Goal: Information Seeking & Learning: Check status

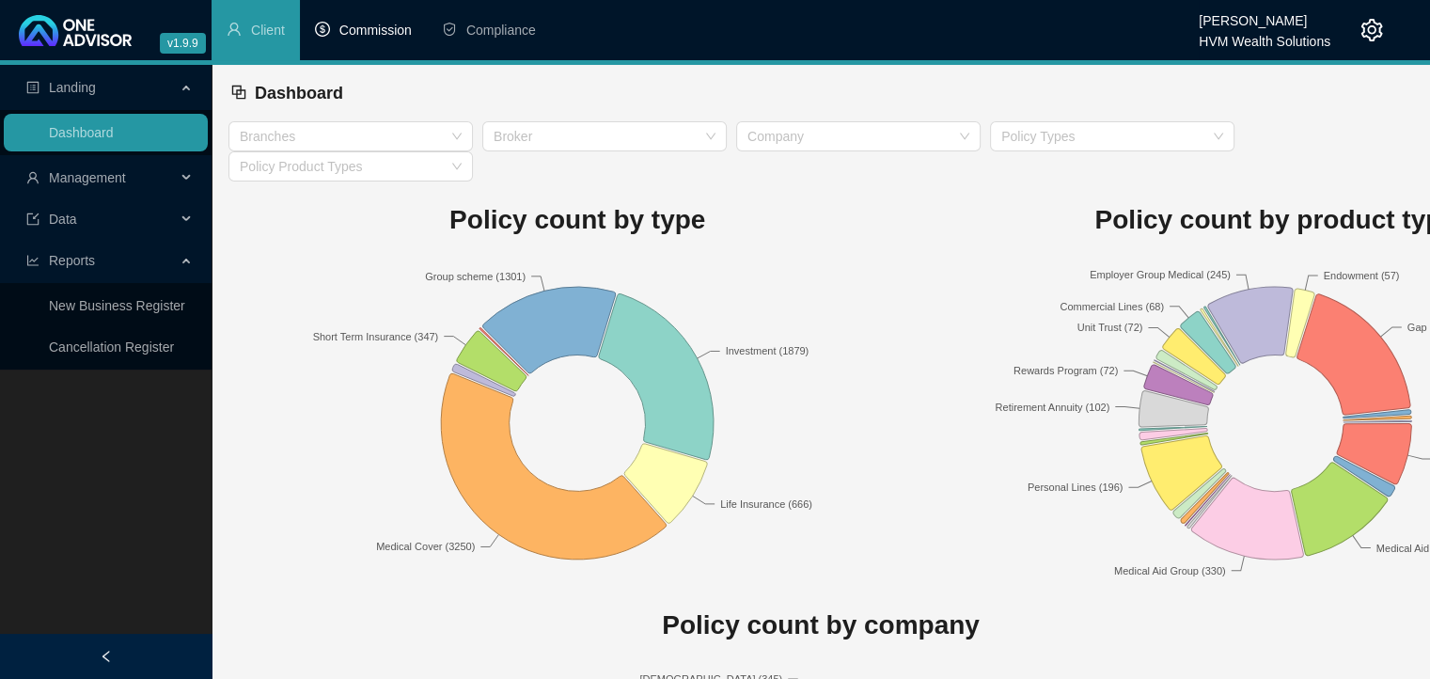
click at [378, 26] on span "Commission" at bounding box center [375, 30] width 72 height 15
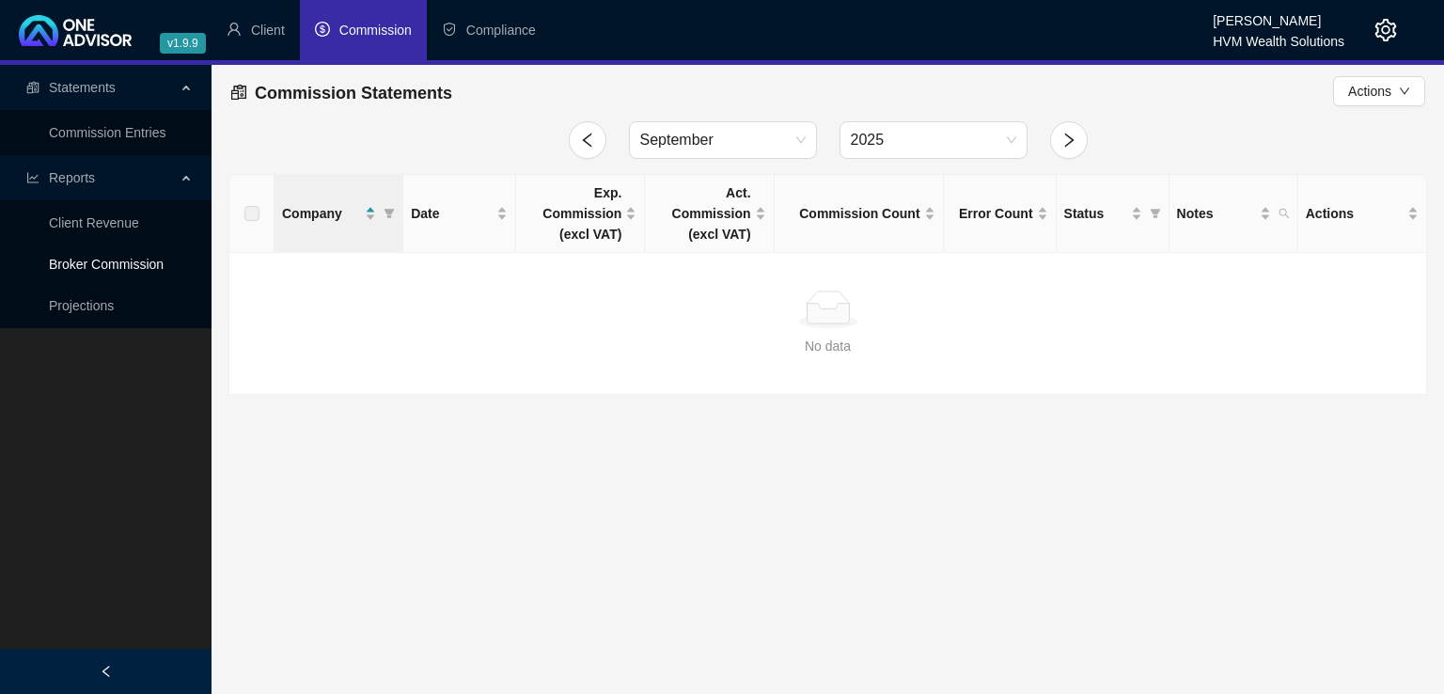
click at [104, 272] on link "Broker Commission" at bounding box center [106, 264] width 115 height 15
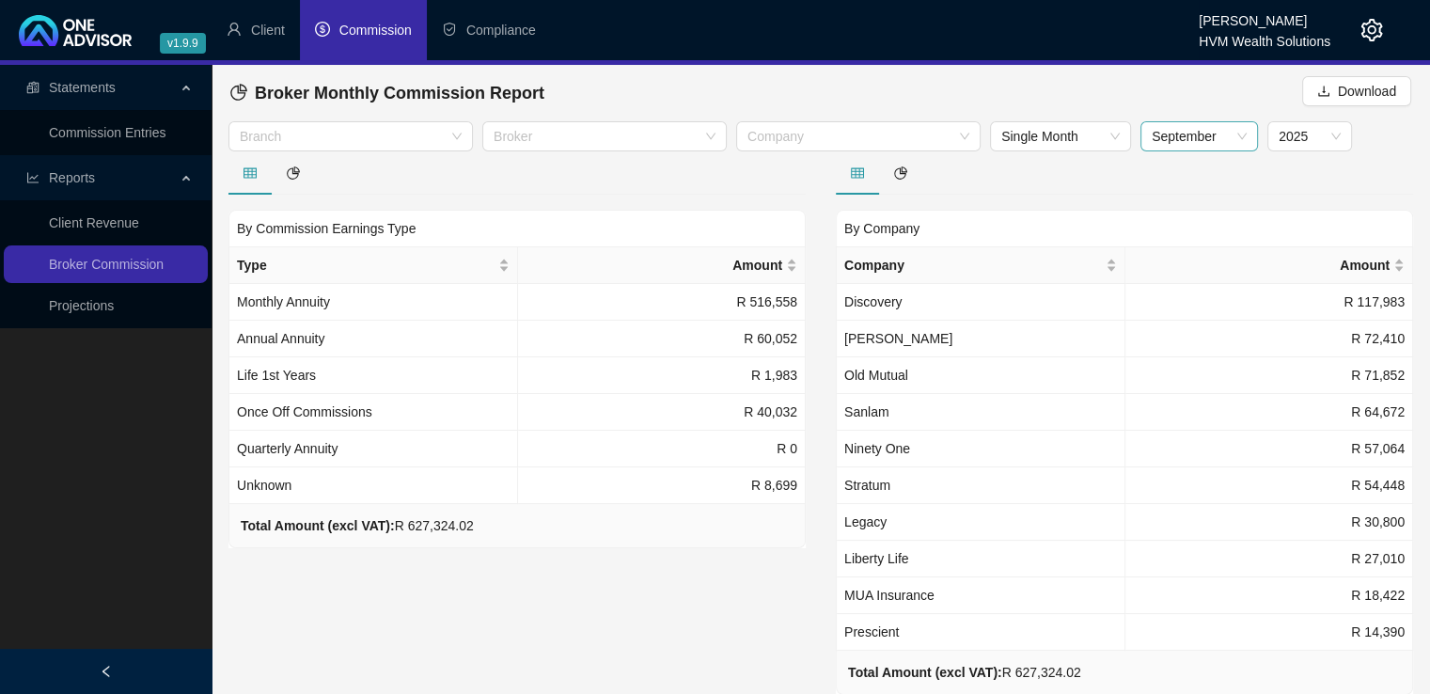
click at [1190, 140] on span "September" at bounding box center [1199, 136] width 95 height 28
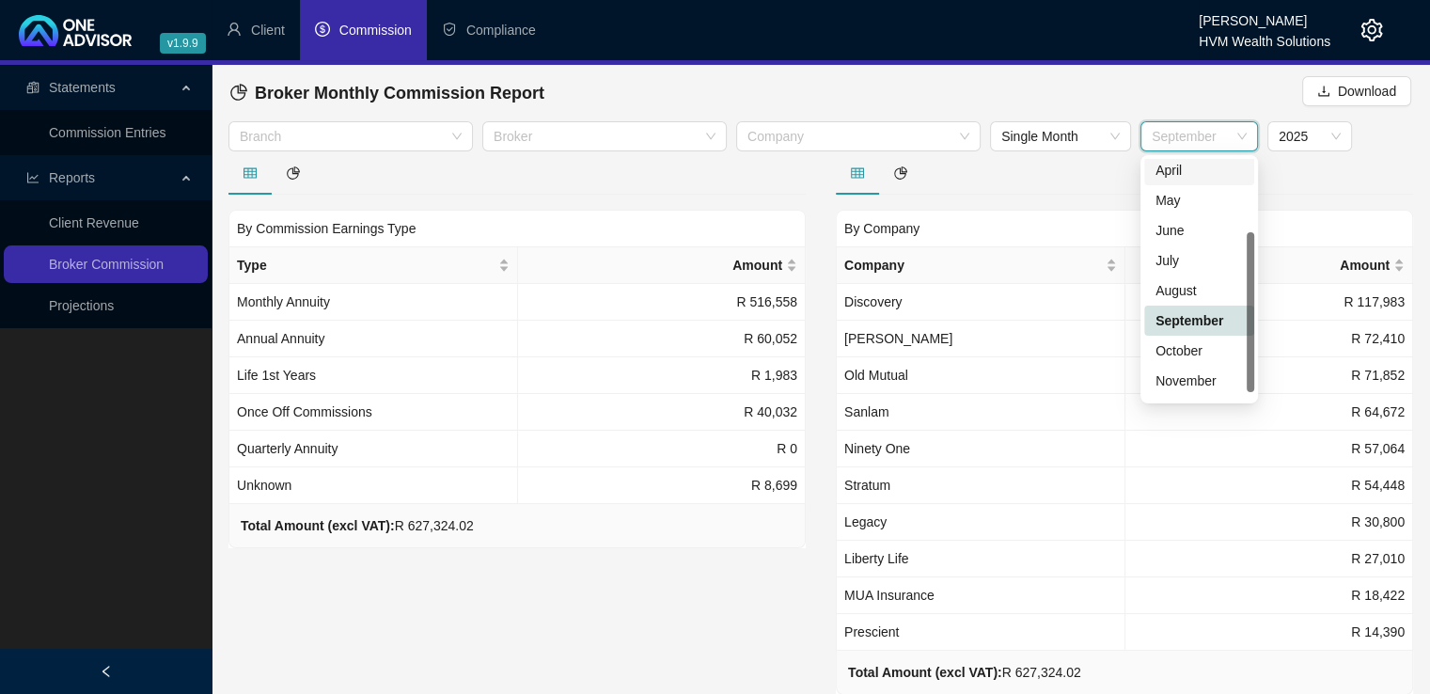
scroll to position [120, 0]
drag, startPoint x: 1249, startPoint y: 249, endPoint x: 1223, endPoint y: 360, distance: 114.0
click at [1254, 331] on div "3 4 [DATE] May June July August September October November December" at bounding box center [1200, 279] width 118 height 248
click at [1207, 379] on div "December" at bounding box center [1199, 384] width 87 height 21
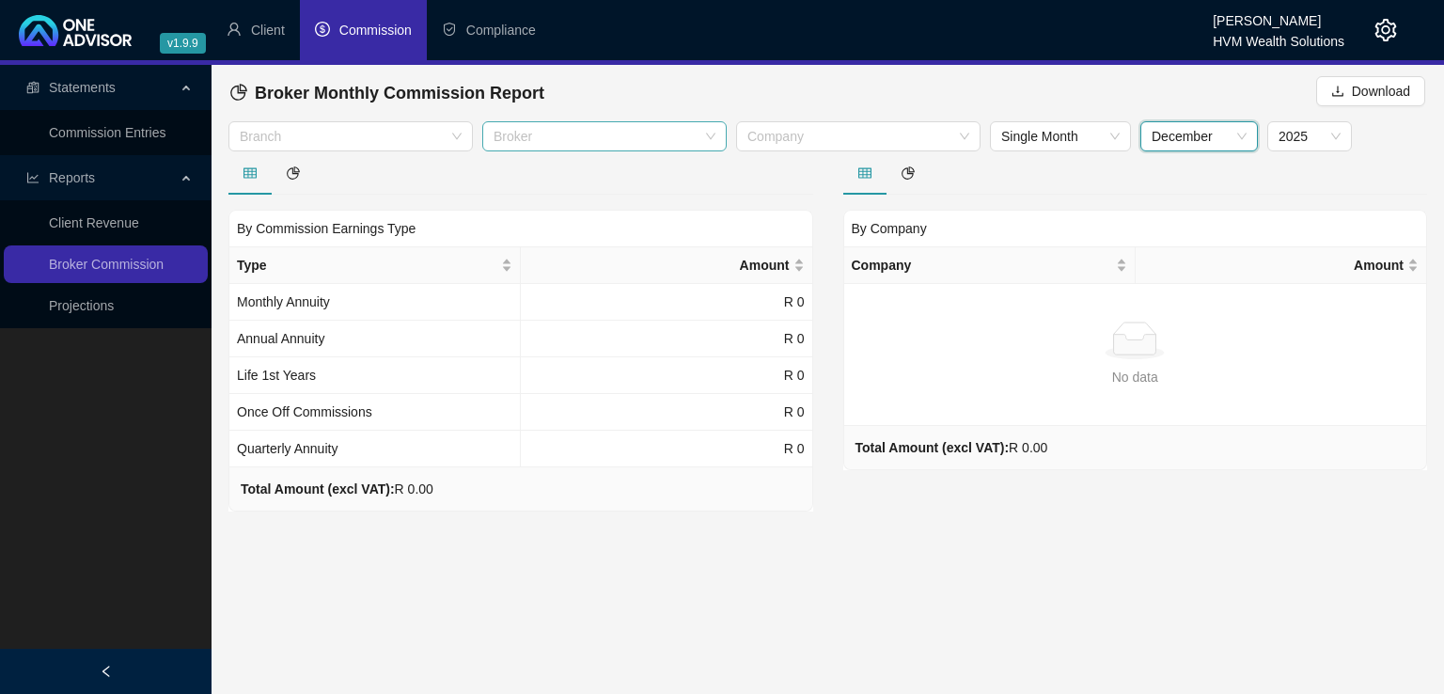
click at [712, 144] on div "Broker" at bounding box center [604, 136] width 245 height 30
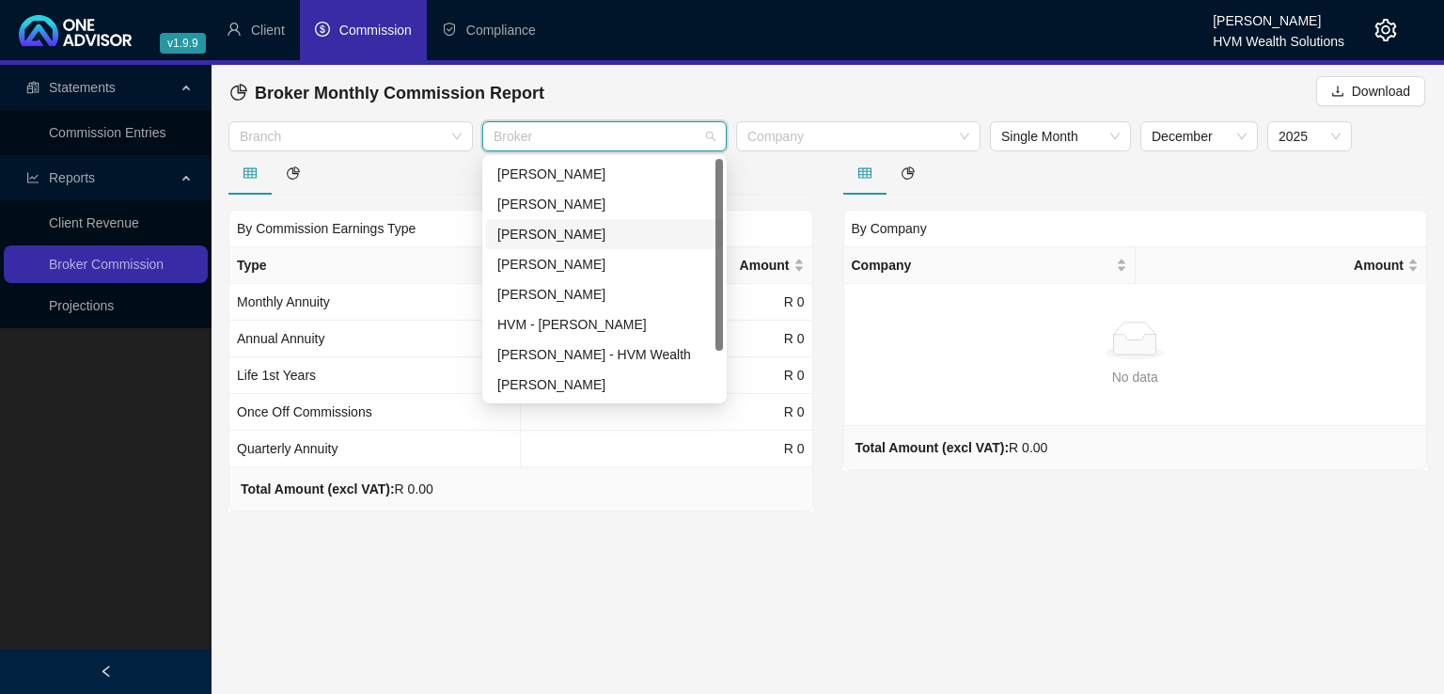
click at [670, 237] on div "[PERSON_NAME]" at bounding box center [604, 234] width 214 height 21
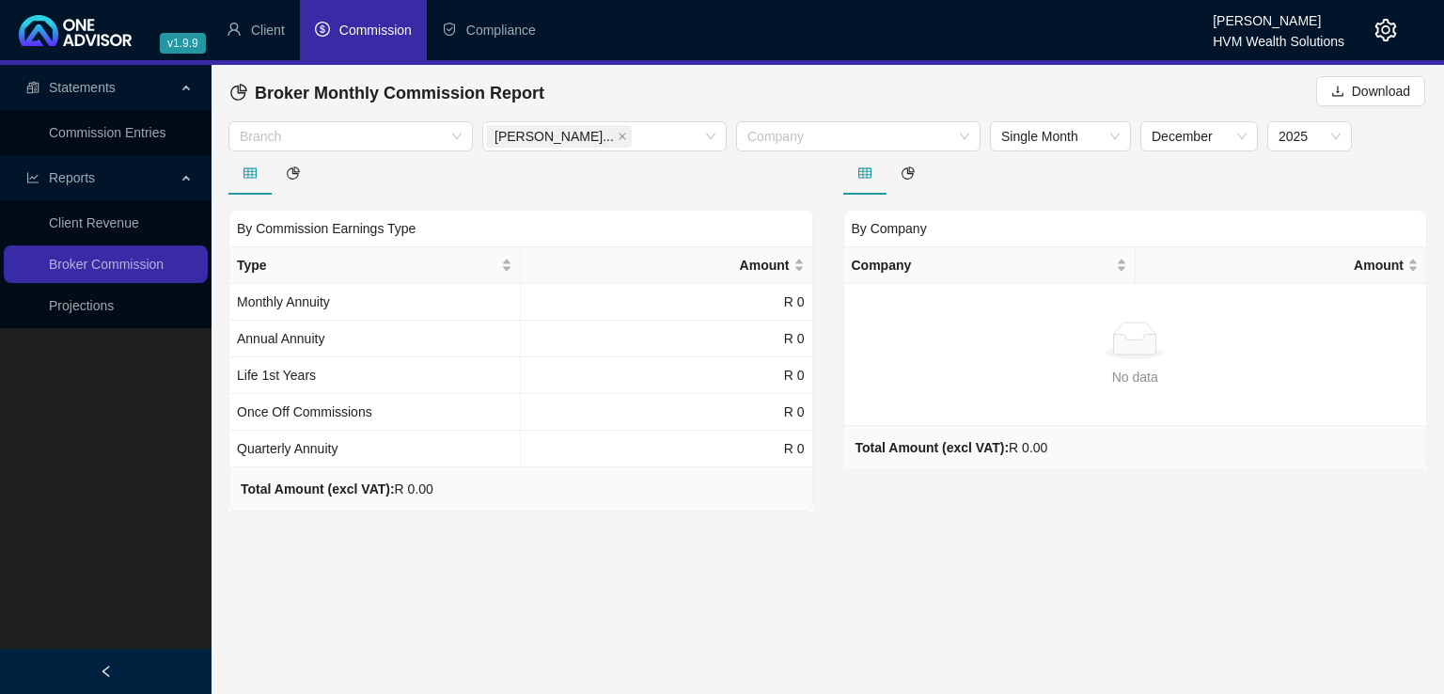
click at [621, 560] on main "Statements Commission Entries Reports Client Revenue Broker Commission Projecti…" at bounding box center [722, 379] width 1444 height 629
click at [1338, 142] on span "2025" at bounding box center [1310, 136] width 62 height 28
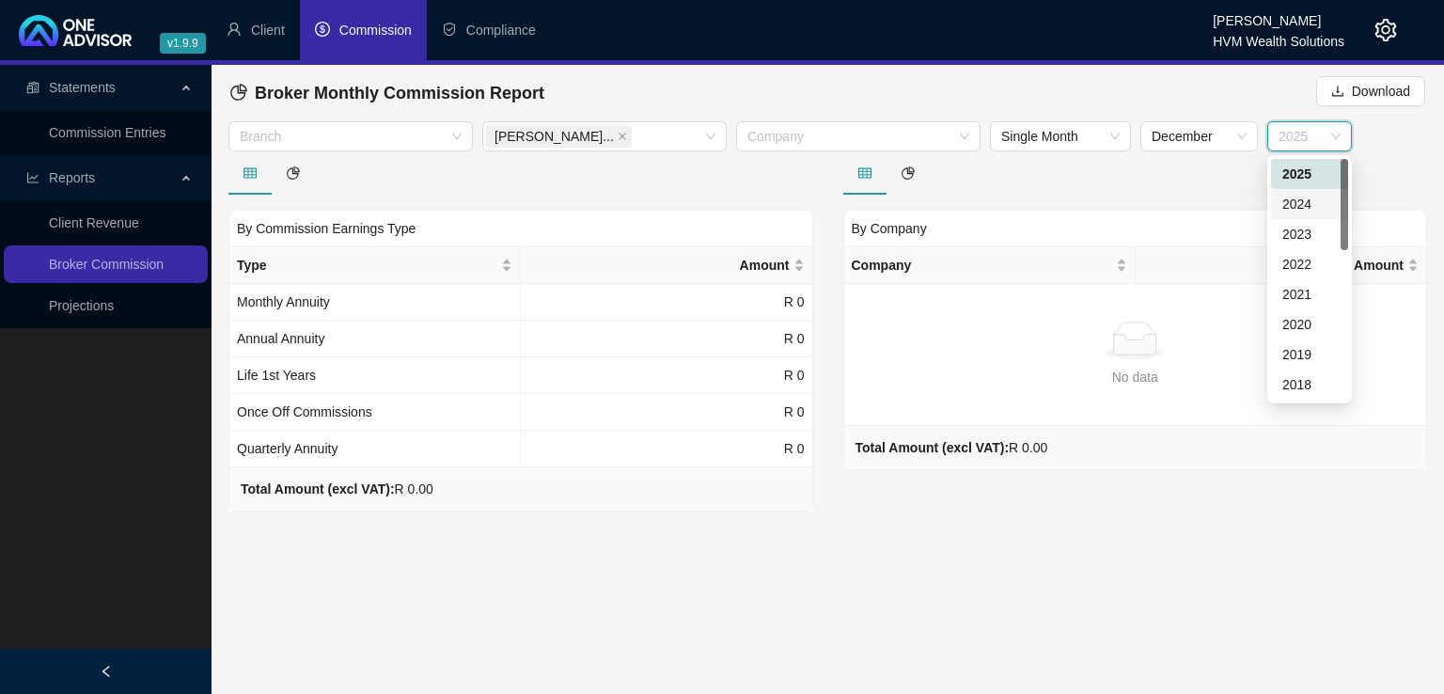
click at [1321, 204] on div "2024" at bounding box center [1310, 204] width 55 height 21
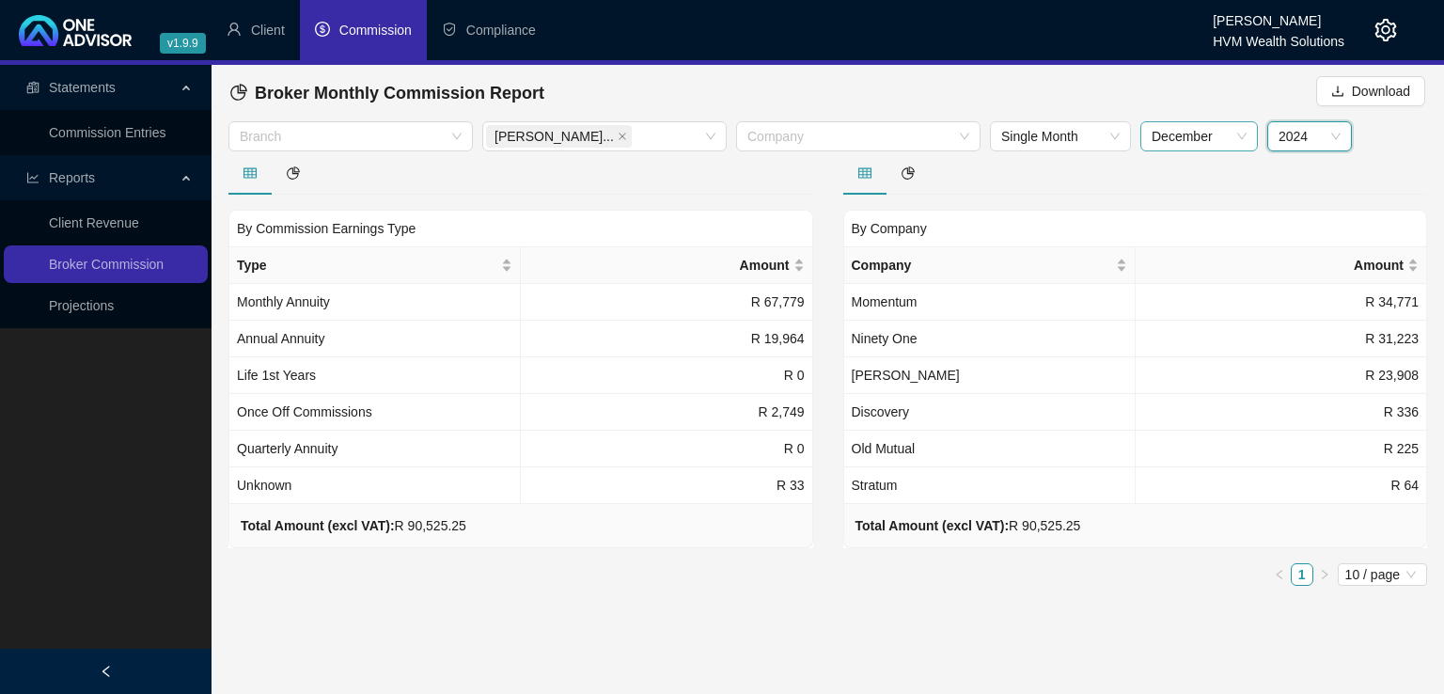
click at [1212, 140] on span "December" at bounding box center [1199, 136] width 95 height 28
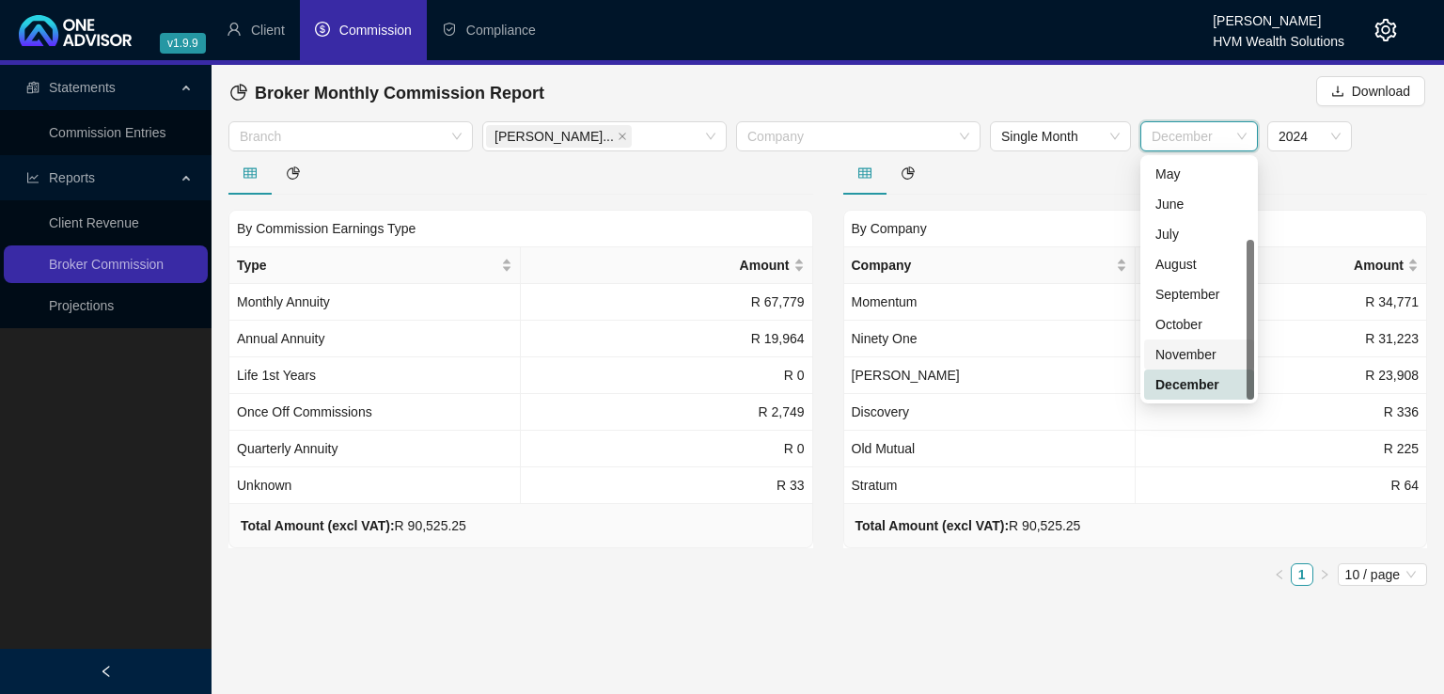
click at [1185, 355] on div "November" at bounding box center [1199, 354] width 87 height 21
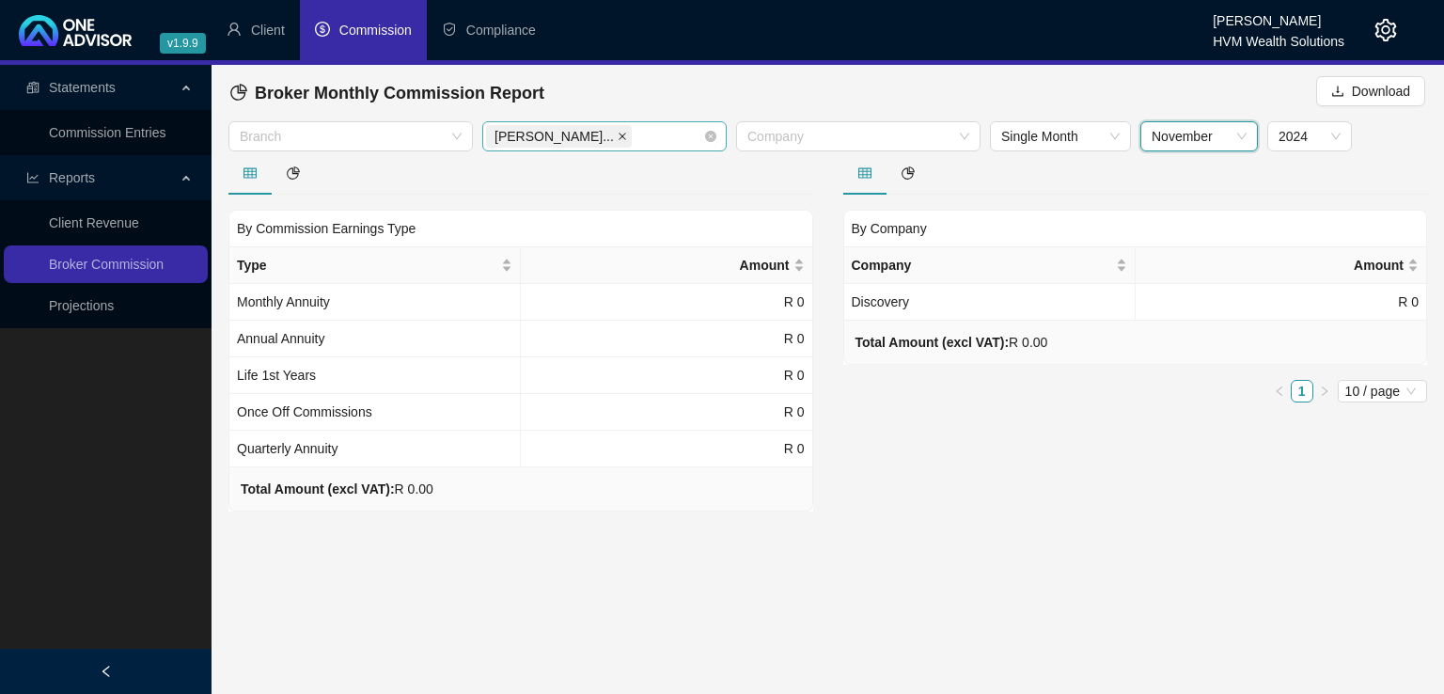
click at [619, 136] on icon "close" at bounding box center [623, 137] width 8 height 8
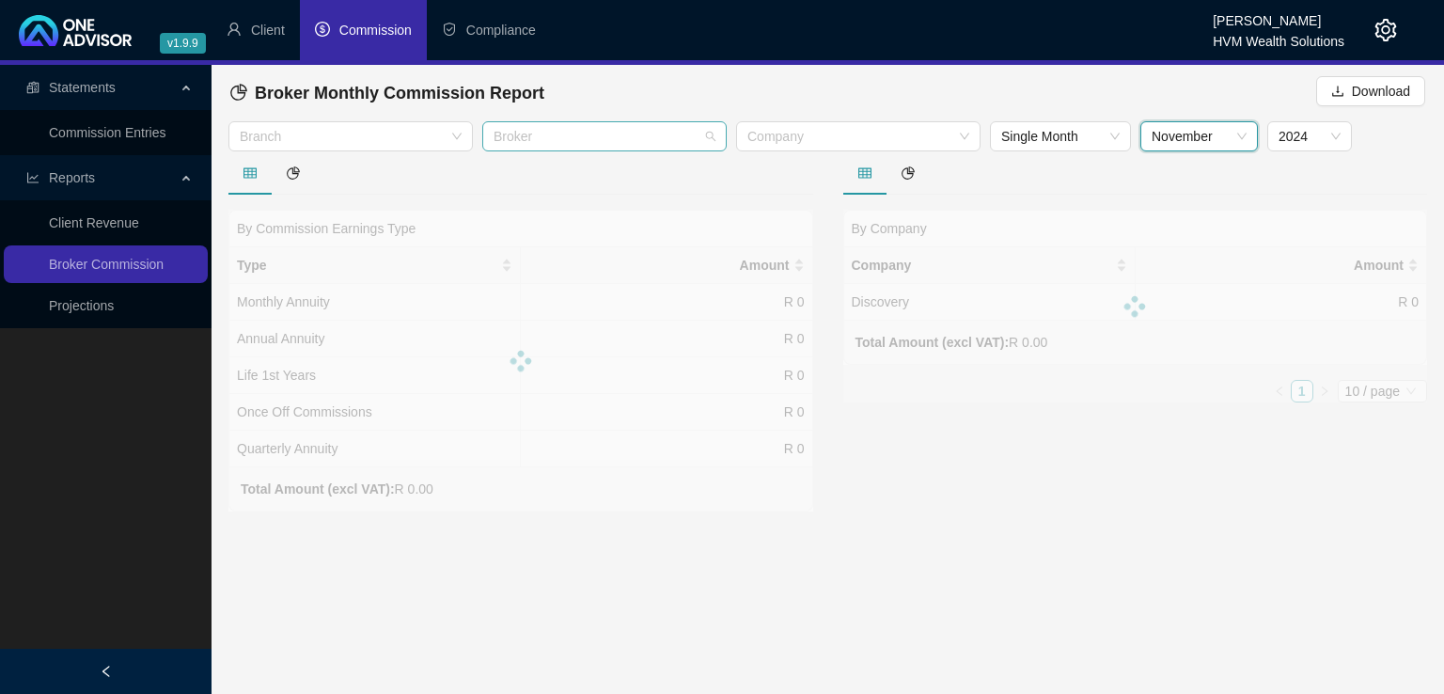
click at [629, 136] on div at bounding box center [594, 137] width 217 height 14
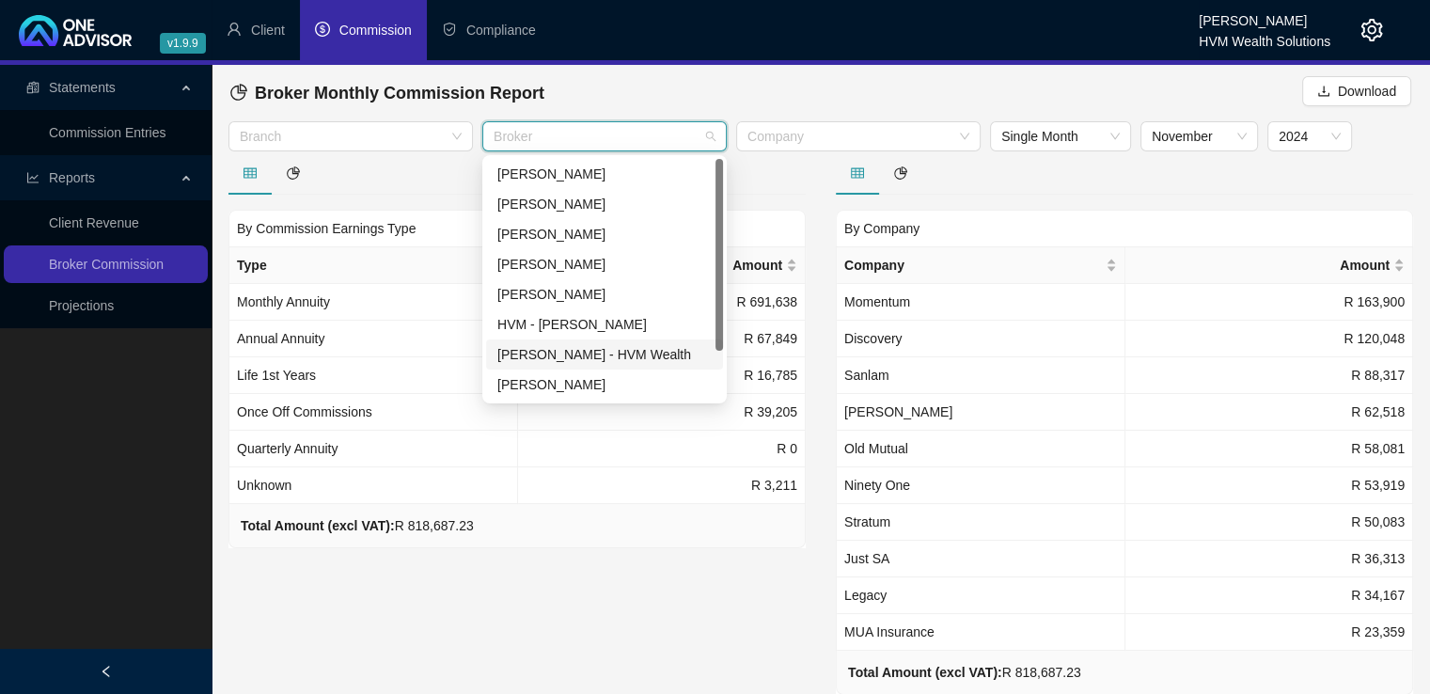
click at [674, 355] on div "[PERSON_NAME] - HVM Wealth" at bounding box center [604, 354] width 214 height 21
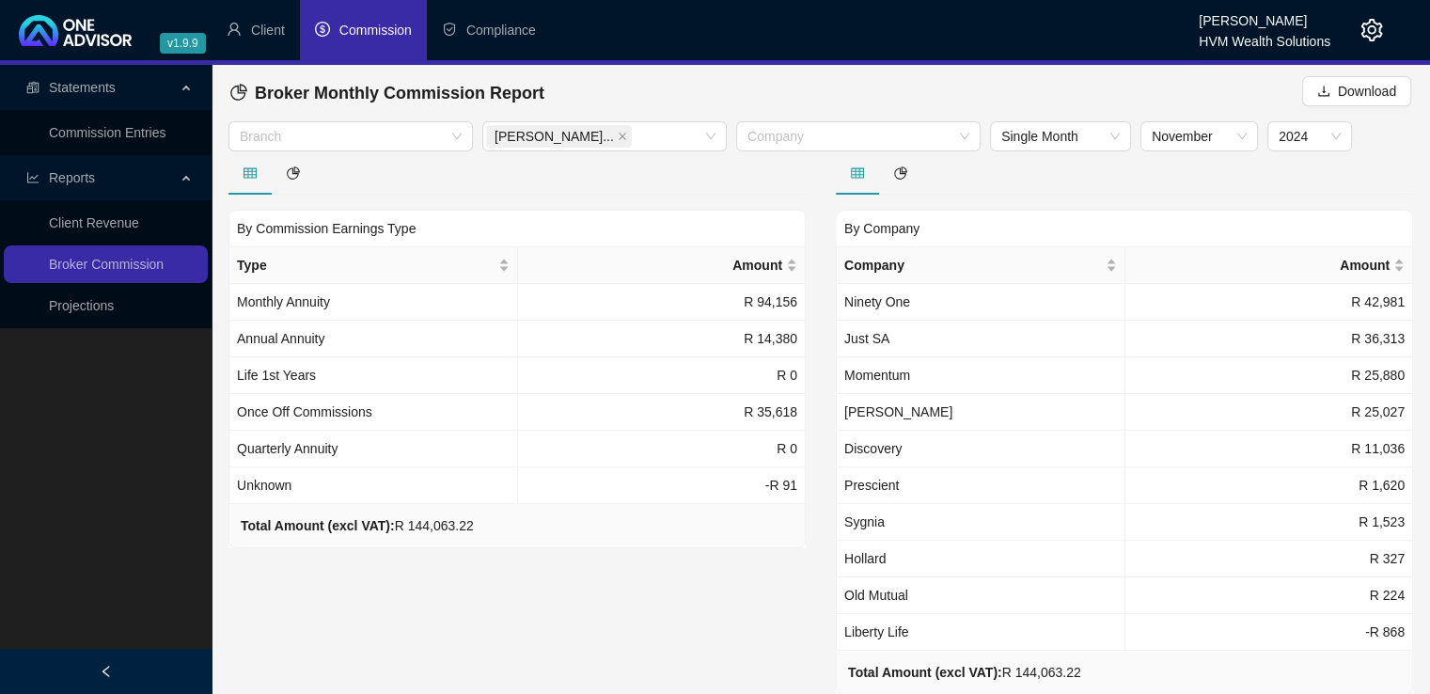
click at [1001, 184] on div at bounding box center [1124, 172] width 577 height 43
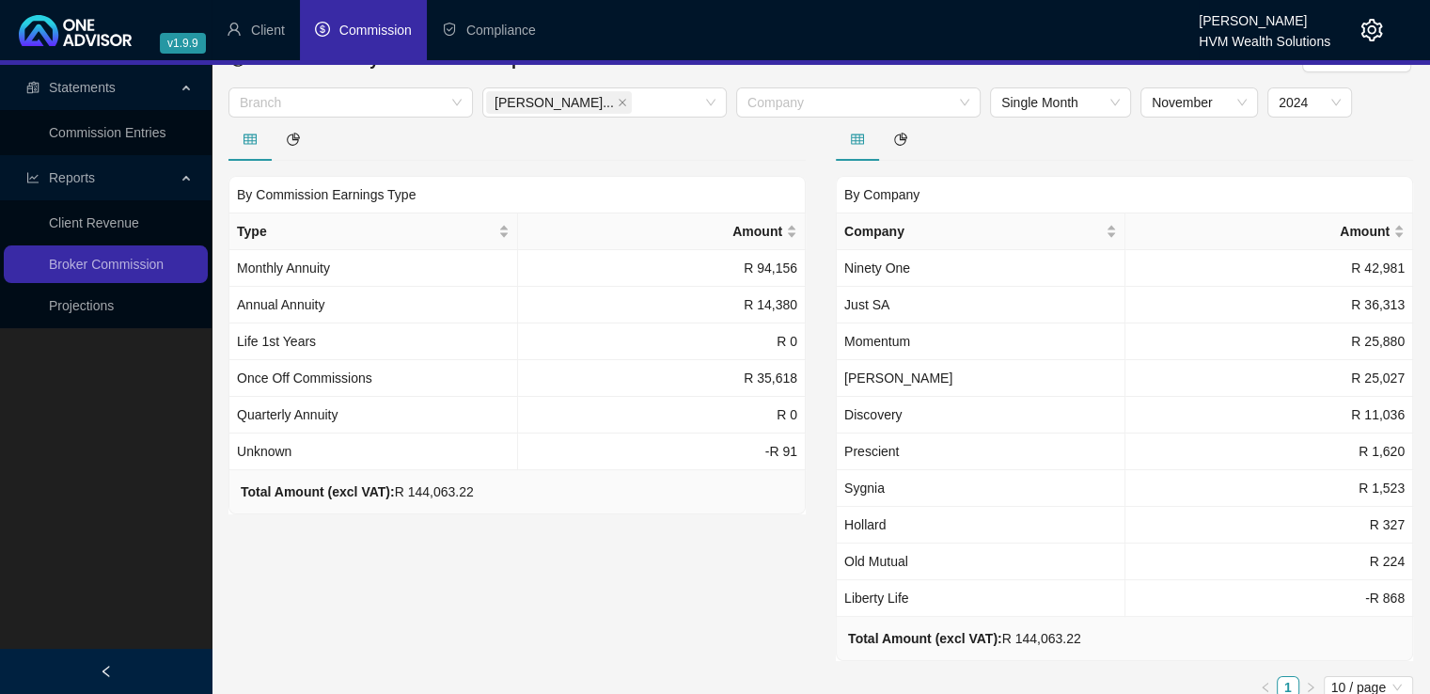
scroll to position [18, 0]
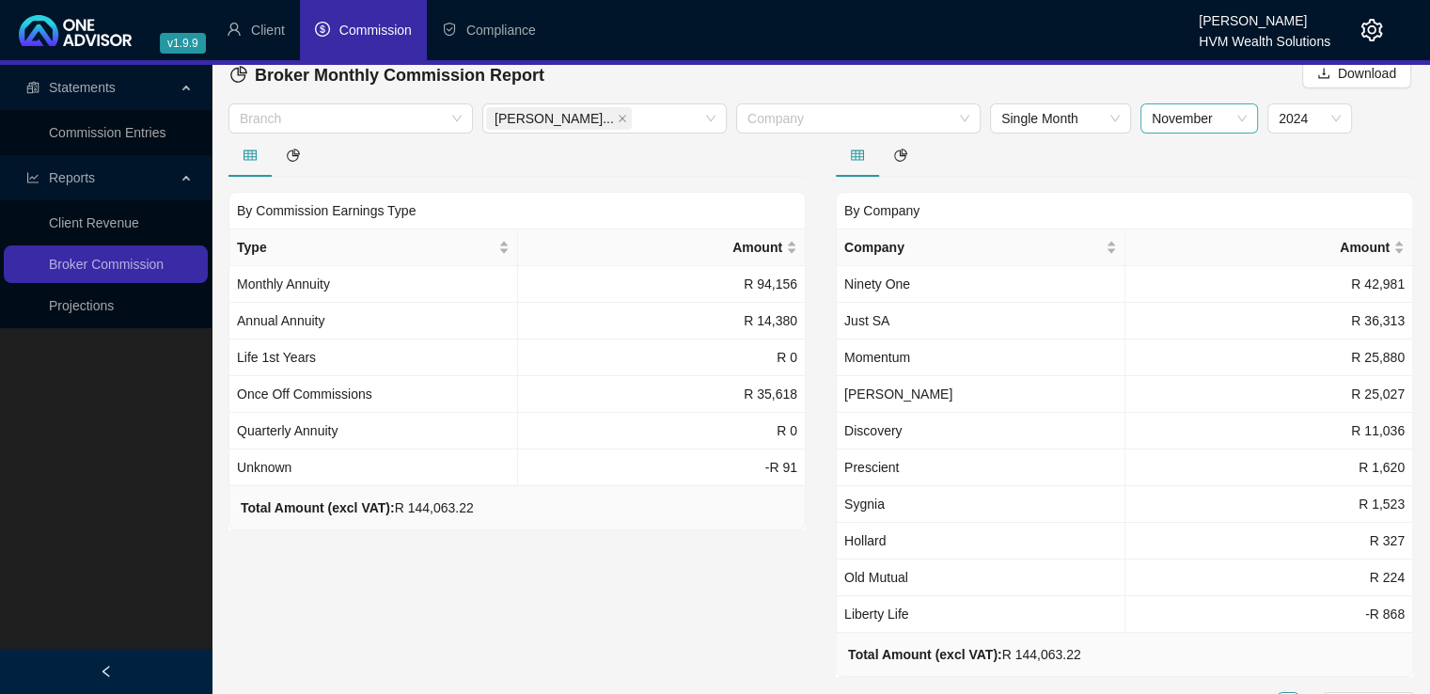
click at [1204, 125] on span "November" at bounding box center [1199, 118] width 95 height 28
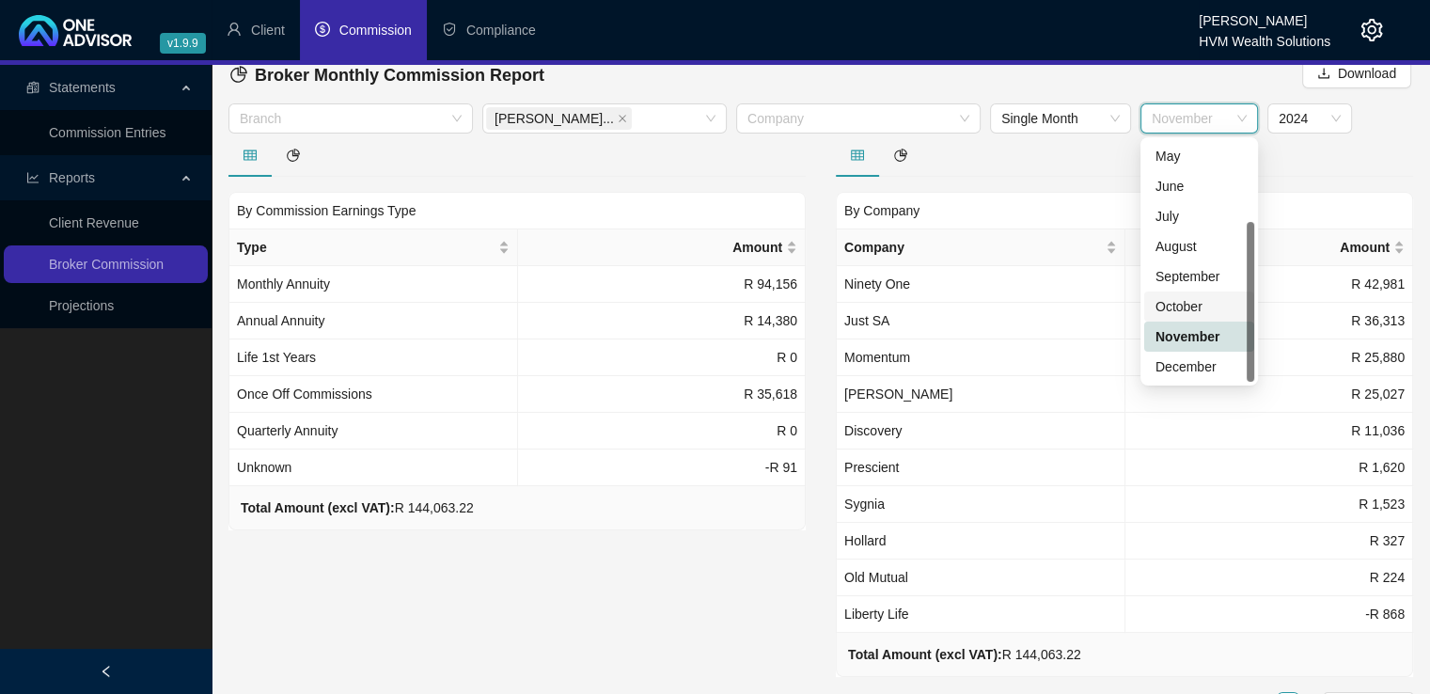
click at [1202, 308] on div "October" at bounding box center [1199, 306] width 87 height 21
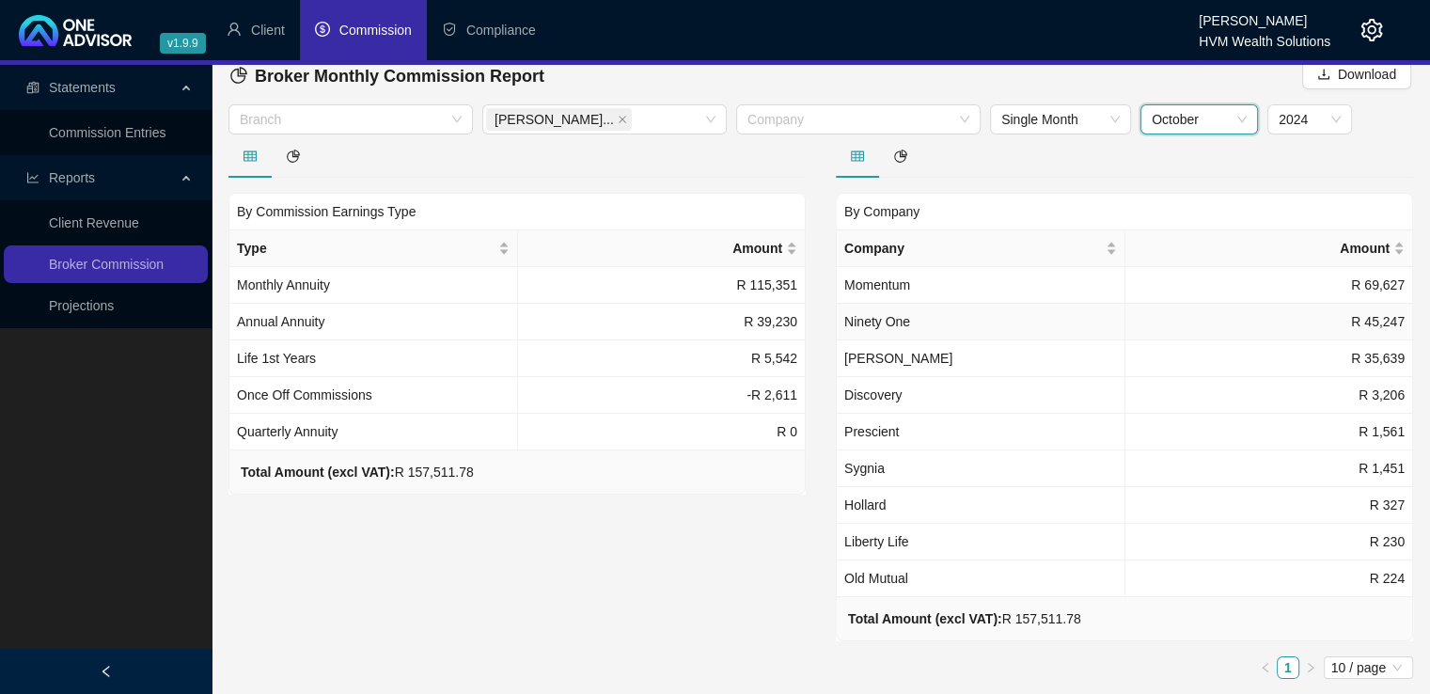
scroll to position [15, 0]
click at [1244, 125] on span "October" at bounding box center [1199, 121] width 95 height 28
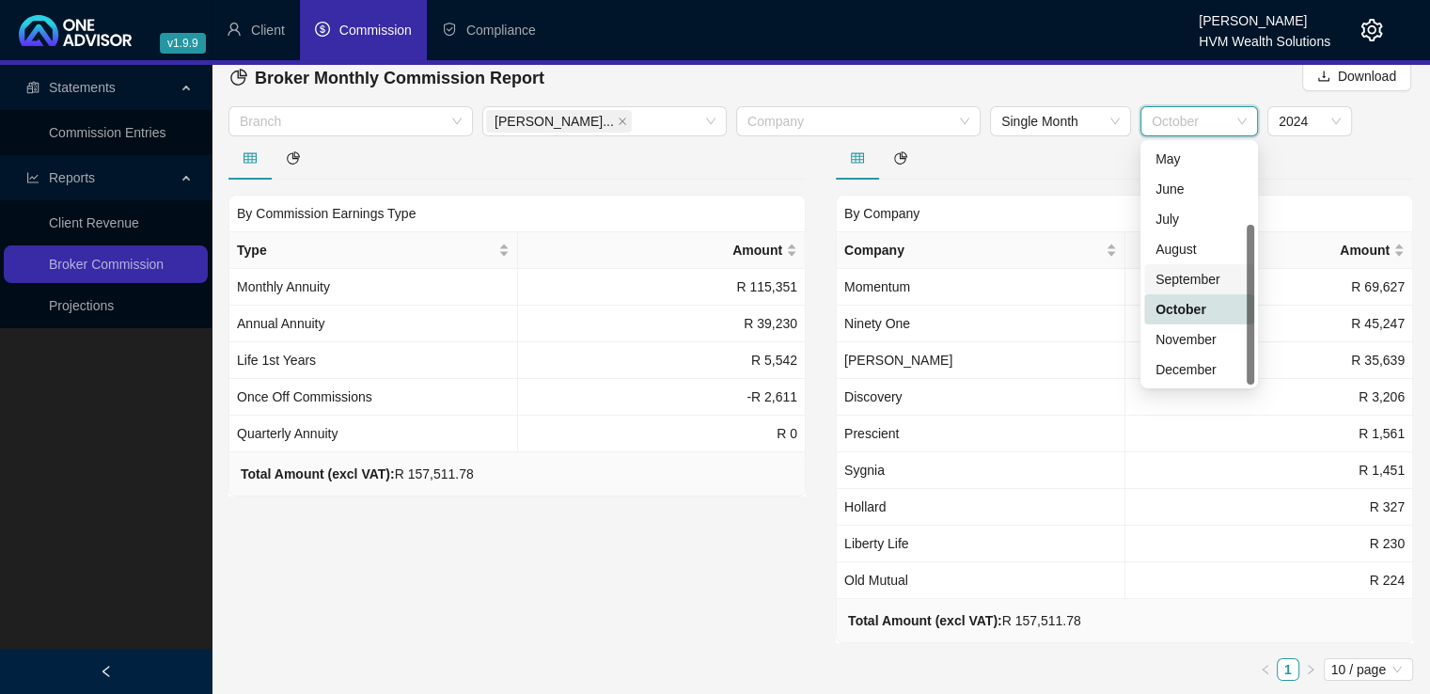
click at [1186, 276] on div "September" at bounding box center [1199, 279] width 87 height 21
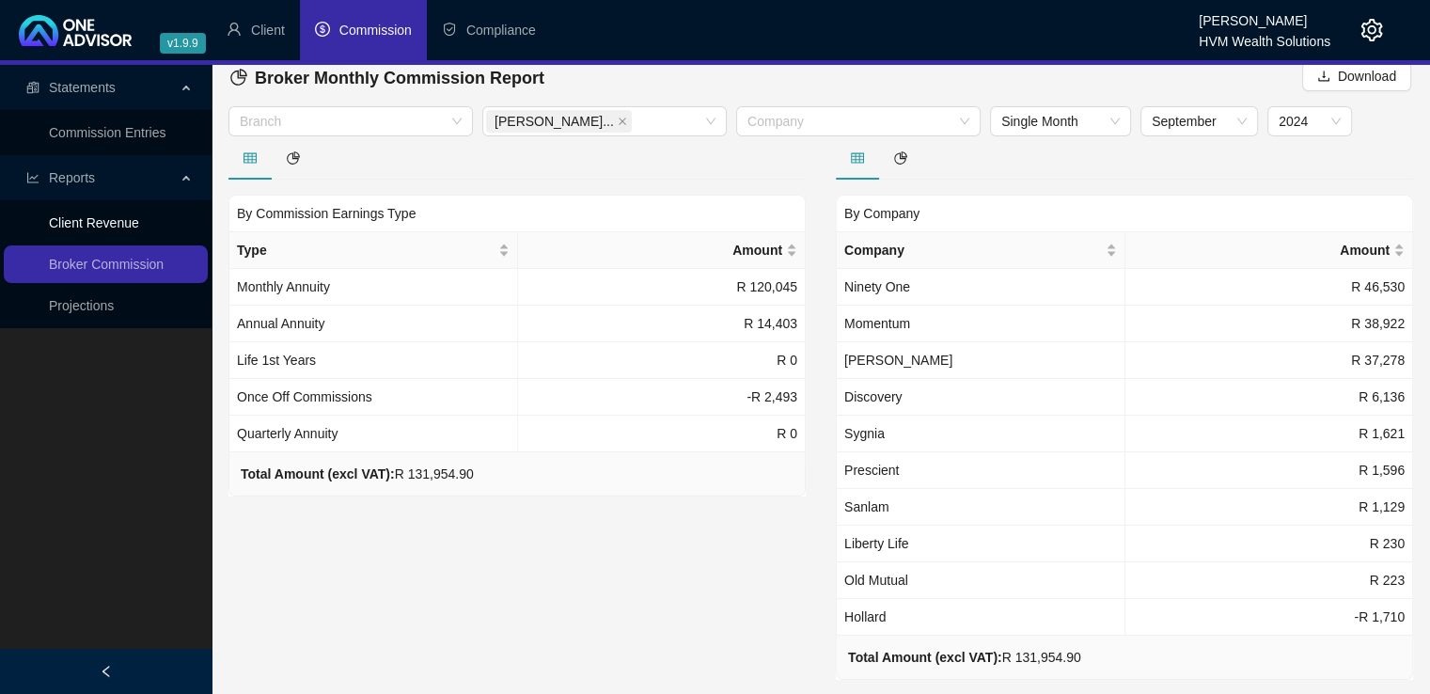
click at [117, 223] on link "Client Revenue" at bounding box center [94, 222] width 90 height 15
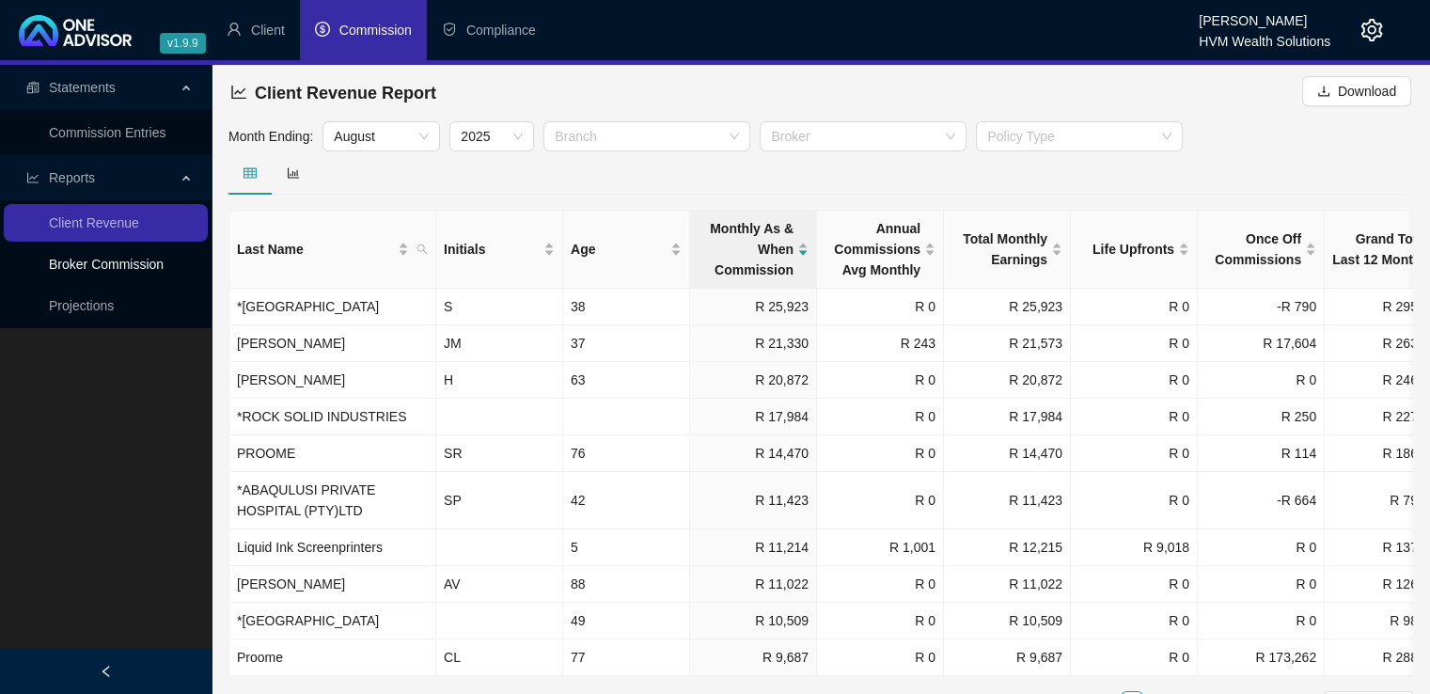
click at [114, 264] on link "Broker Commission" at bounding box center [106, 264] width 115 height 15
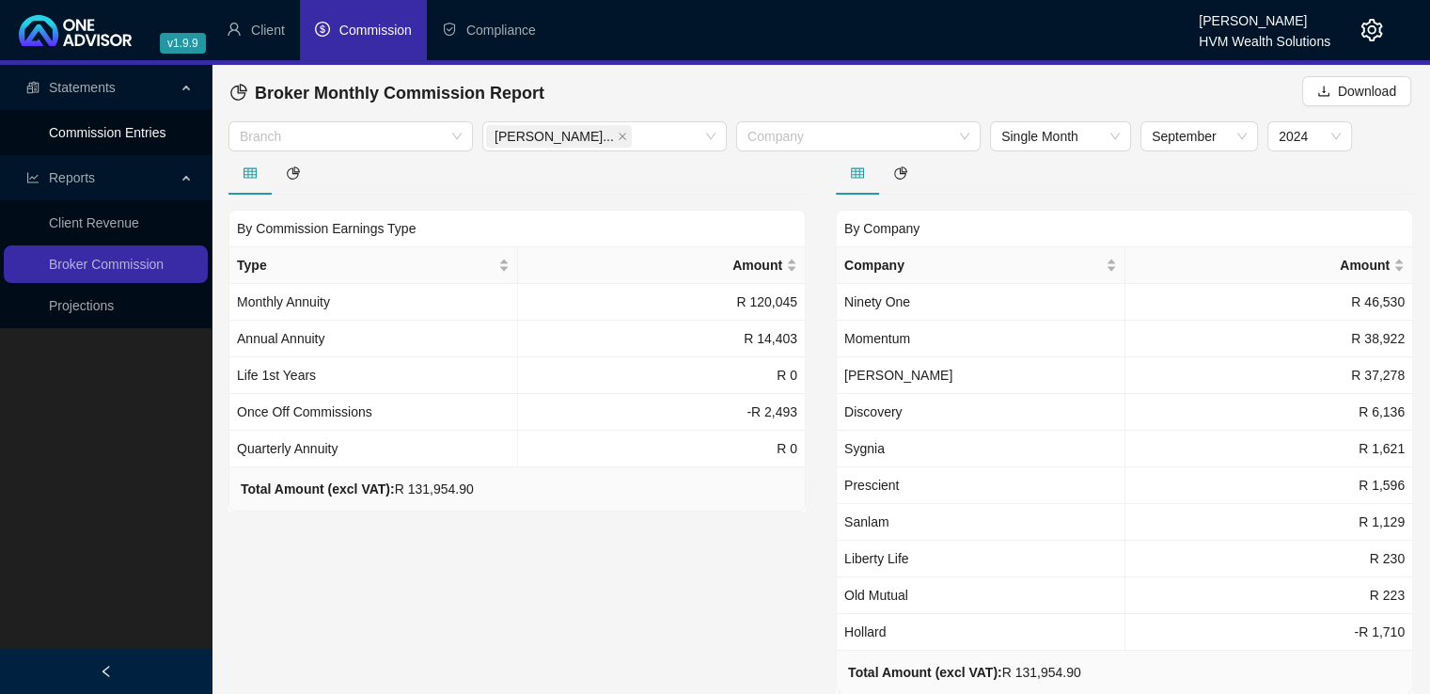
click at [108, 135] on link "Commission Entries" at bounding box center [107, 132] width 117 height 15
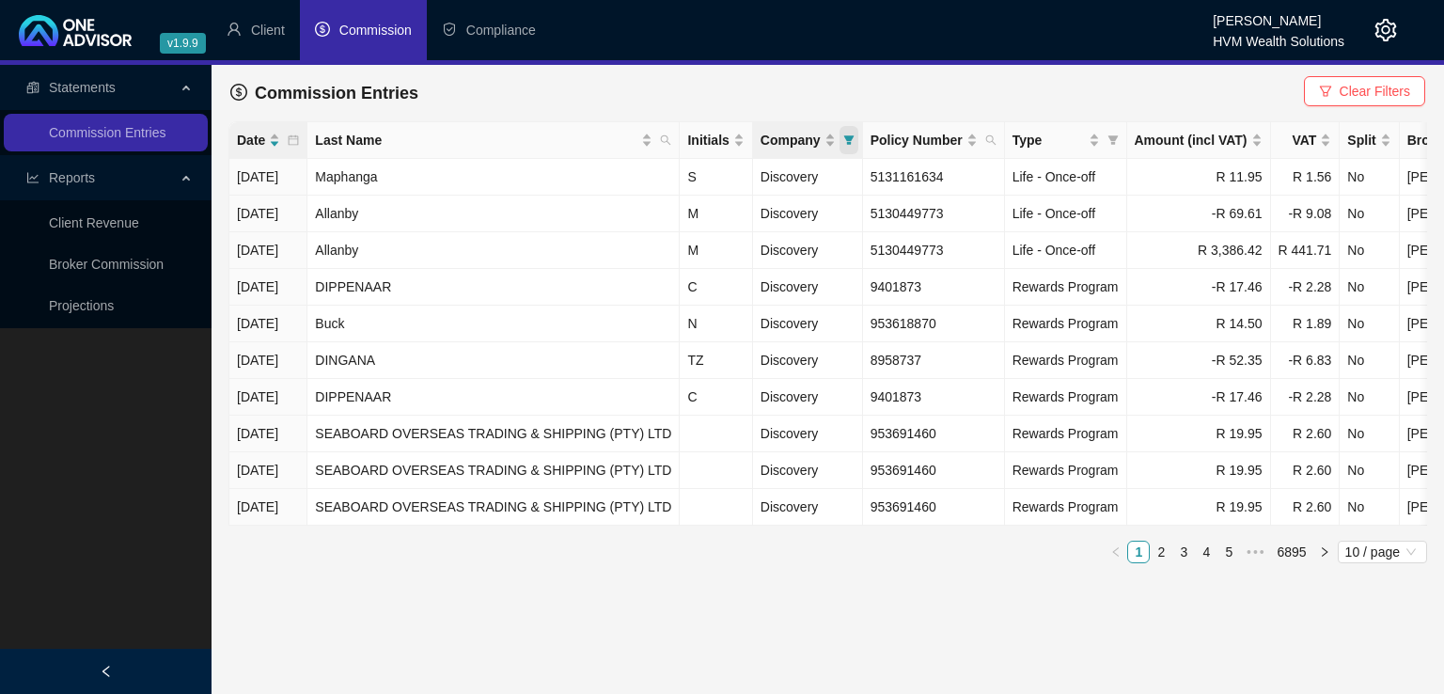
click at [840, 146] on span "Company" at bounding box center [849, 140] width 19 height 28
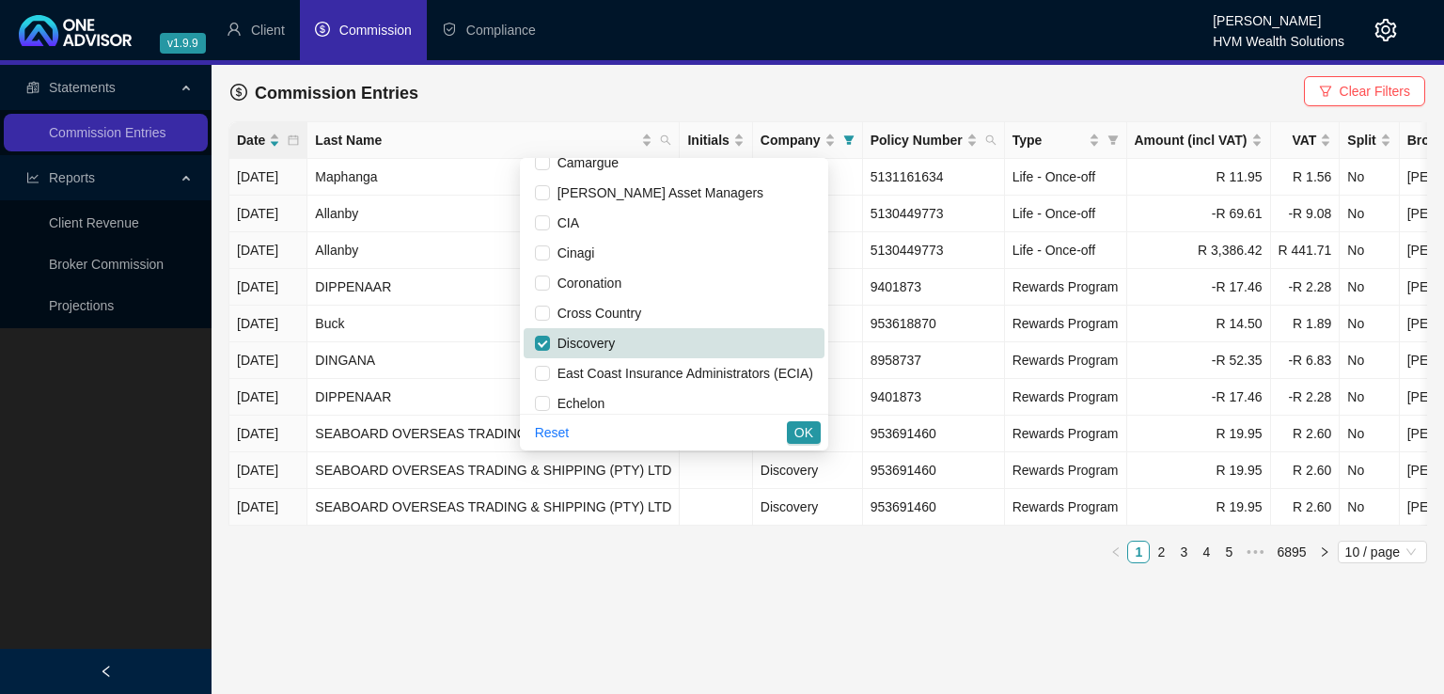
scroll to position [296, 0]
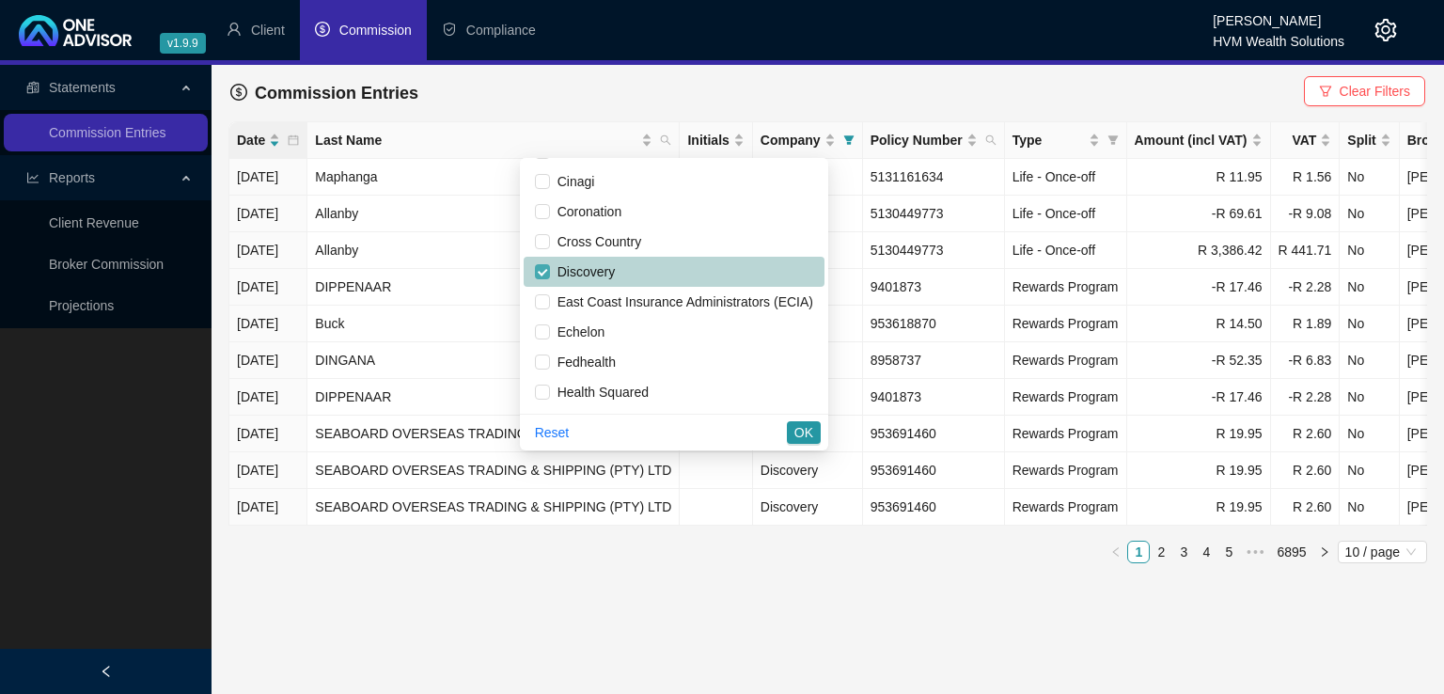
click at [535, 272] on input "checkbox" at bounding box center [542, 271] width 15 height 15
checkbox input "false"
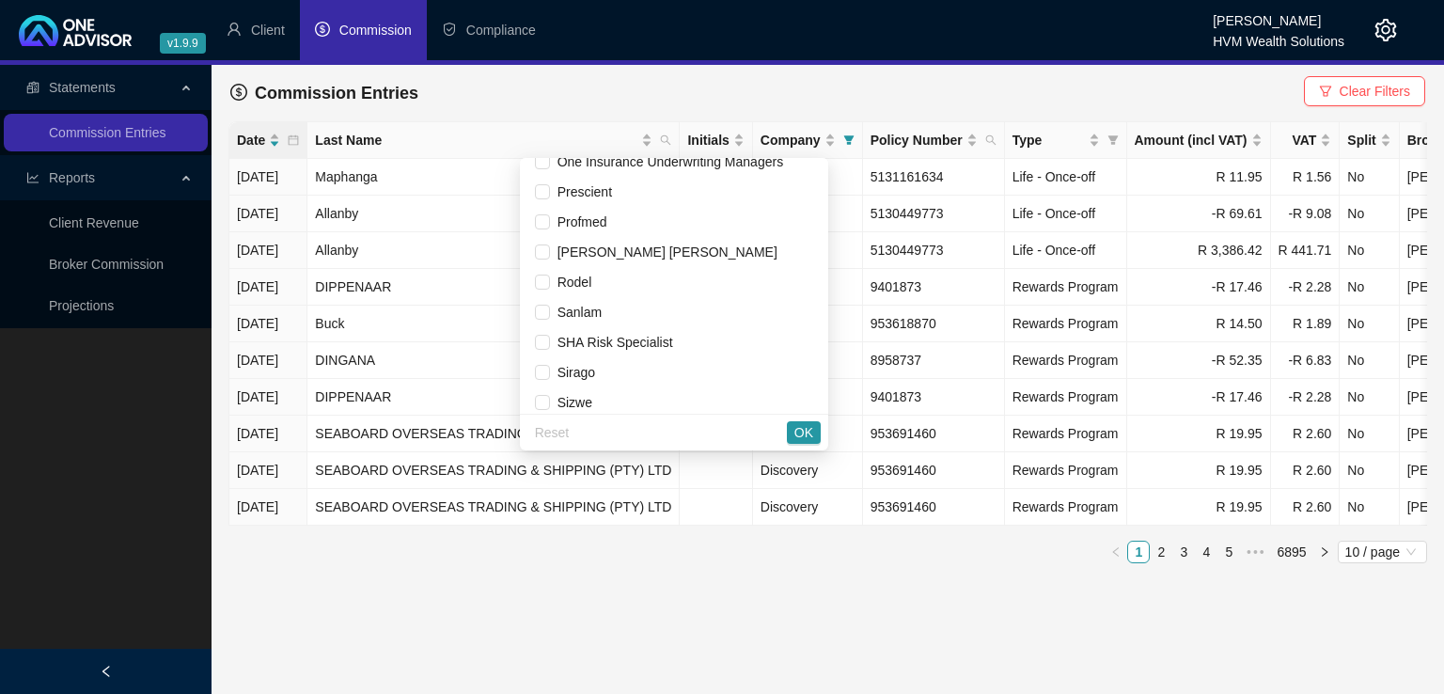
scroll to position [1225, 0]
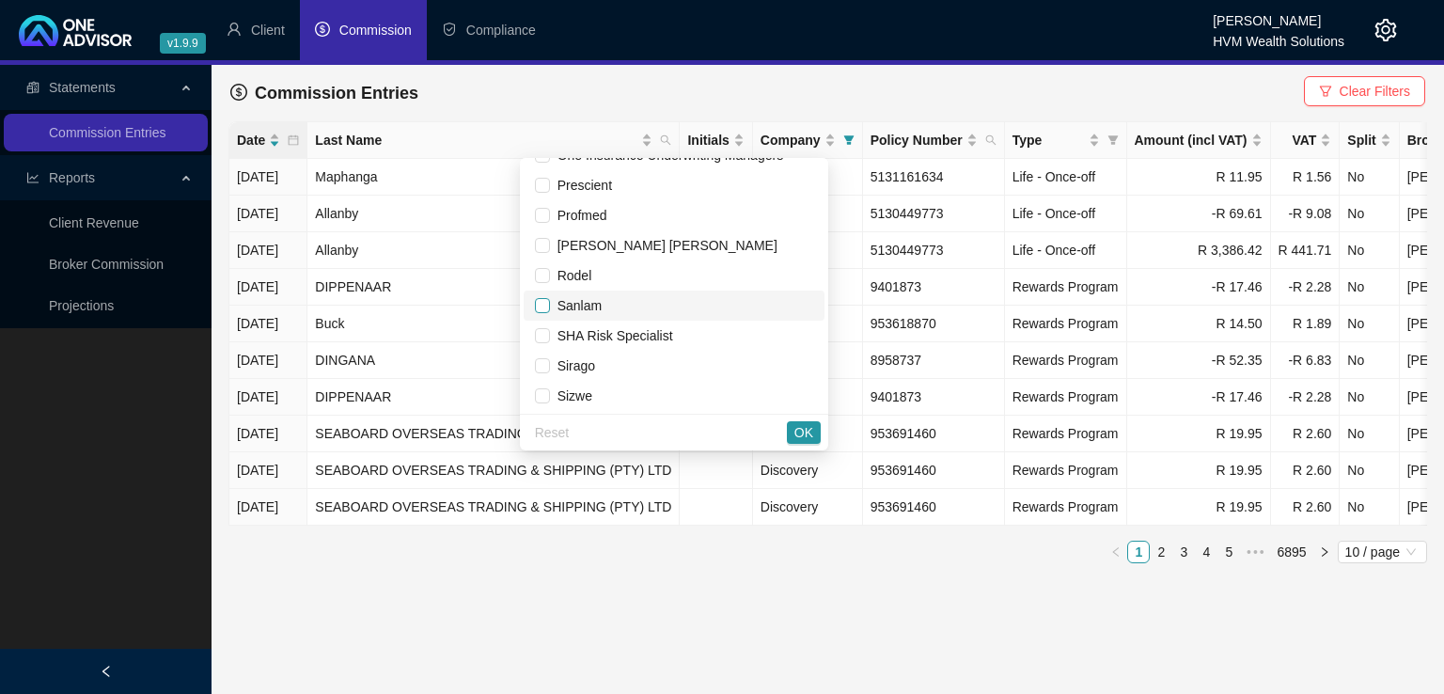
click at [541, 309] on input "checkbox" at bounding box center [542, 305] width 15 height 15
checkbox input "true"
click at [802, 437] on span "OK" at bounding box center [804, 432] width 19 height 21
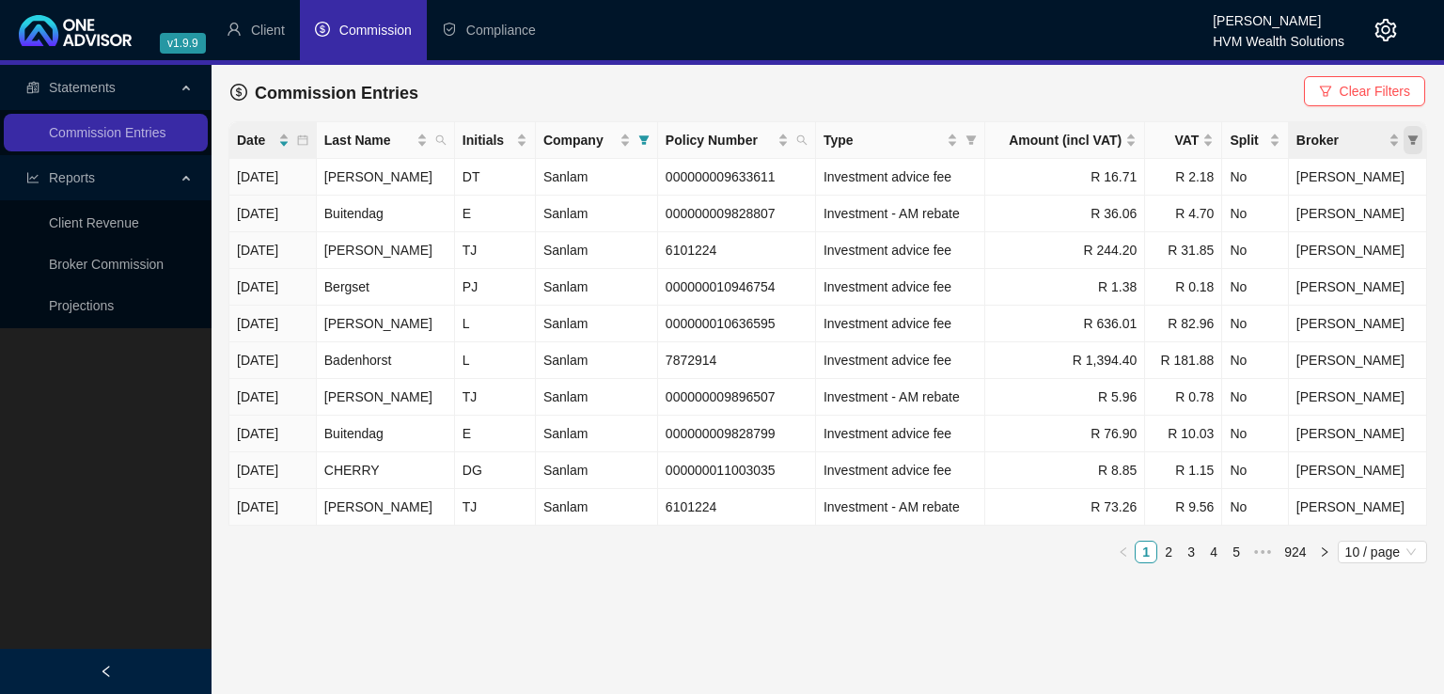
click at [1410, 141] on icon "filter" at bounding box center [1413, 139] width 11 height 11
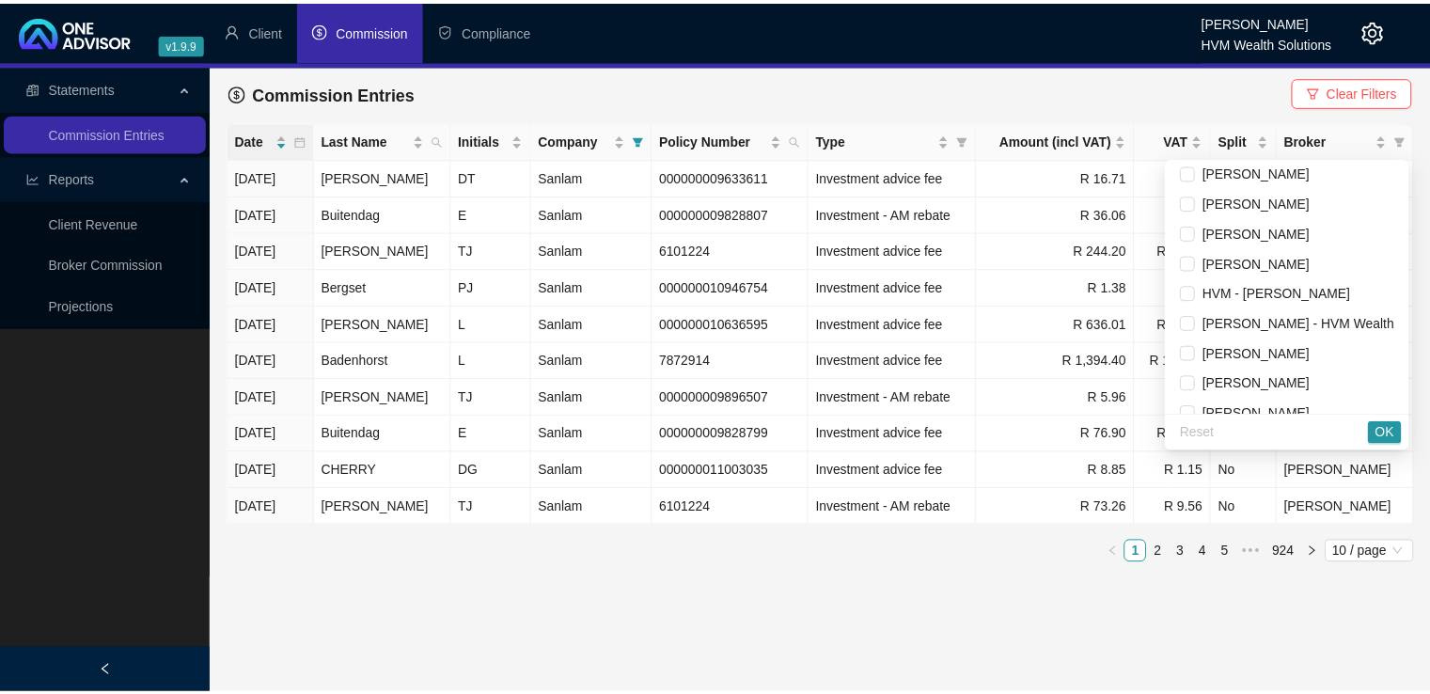
scroll to position [53, 0]
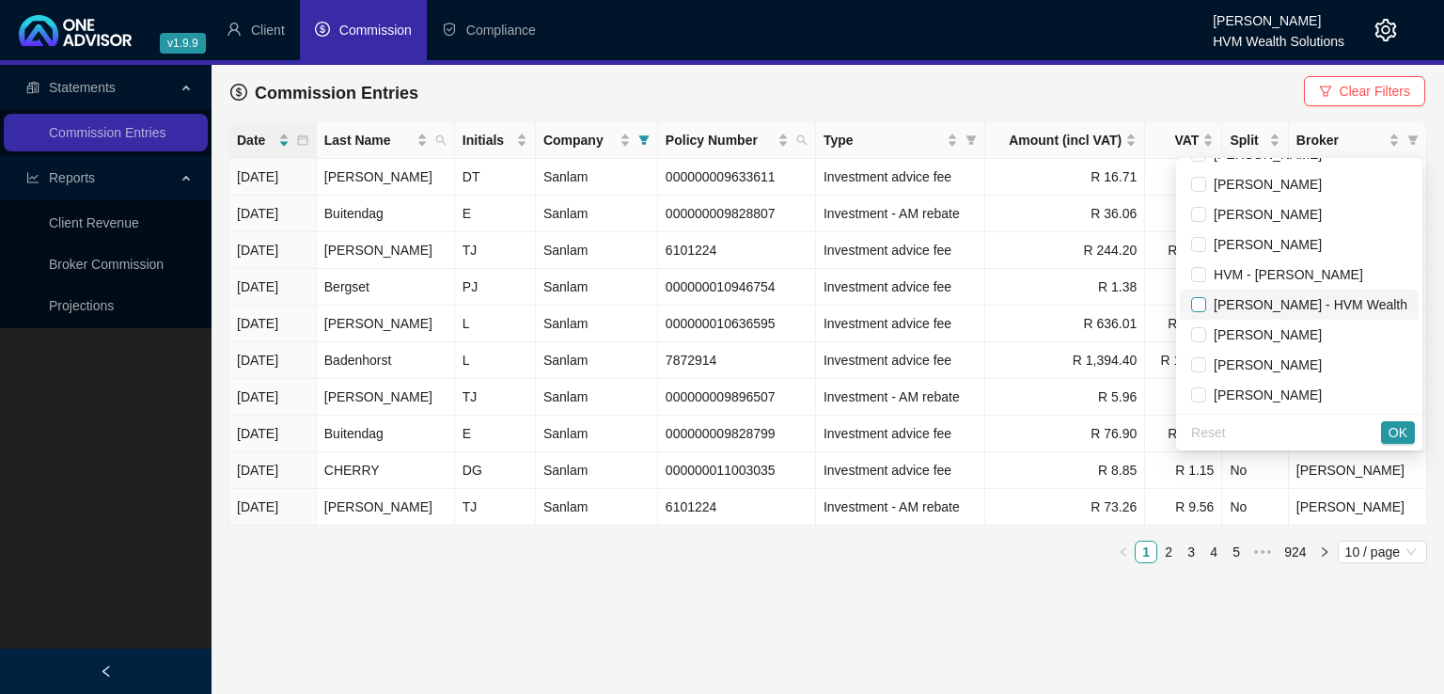
click at [1191, 306] on input "checkbox" at bounding box center [1198, 304] width 15 height 15
checkbox input "true"
click at [1191, 188] on input "checkbox" at bounding box center [1198, 184] width 15 height 15
checkbox input "true"
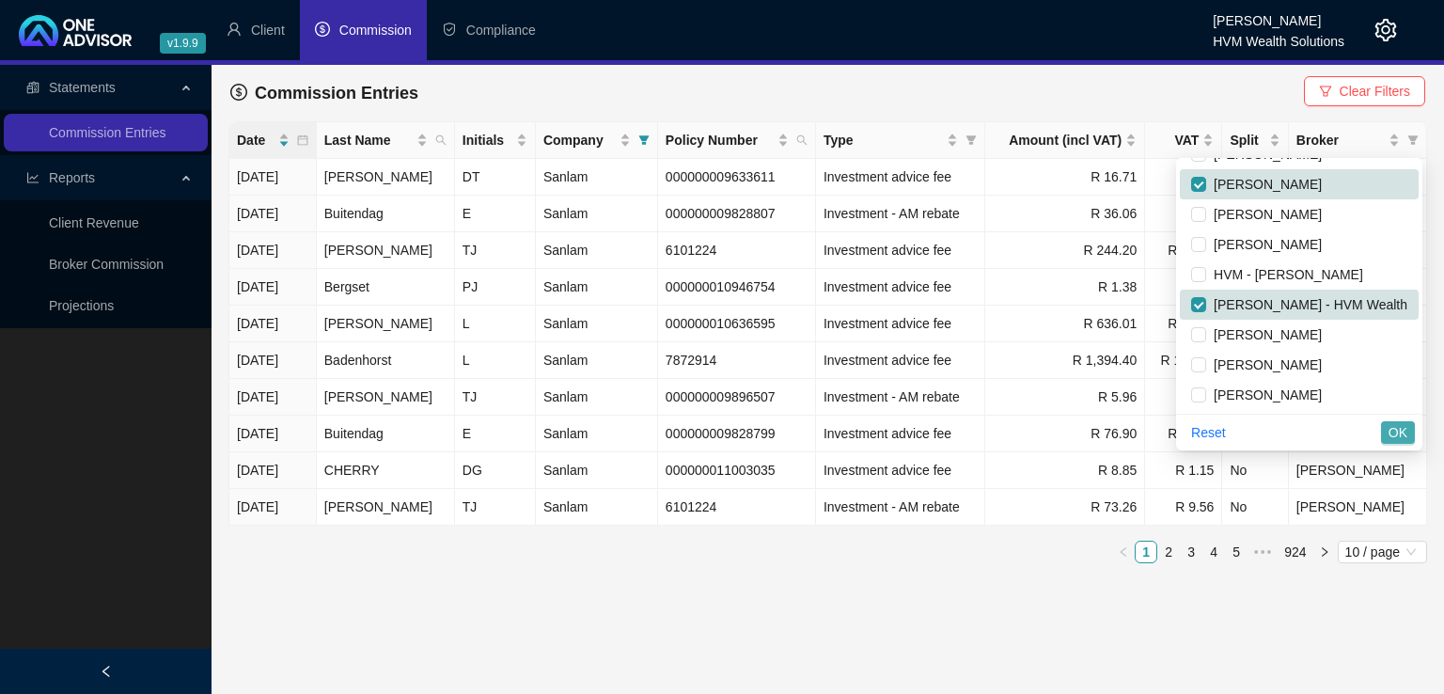
click at [1390, 430] on span "OK" at bounding box center [1398, 432] width 19 height 21
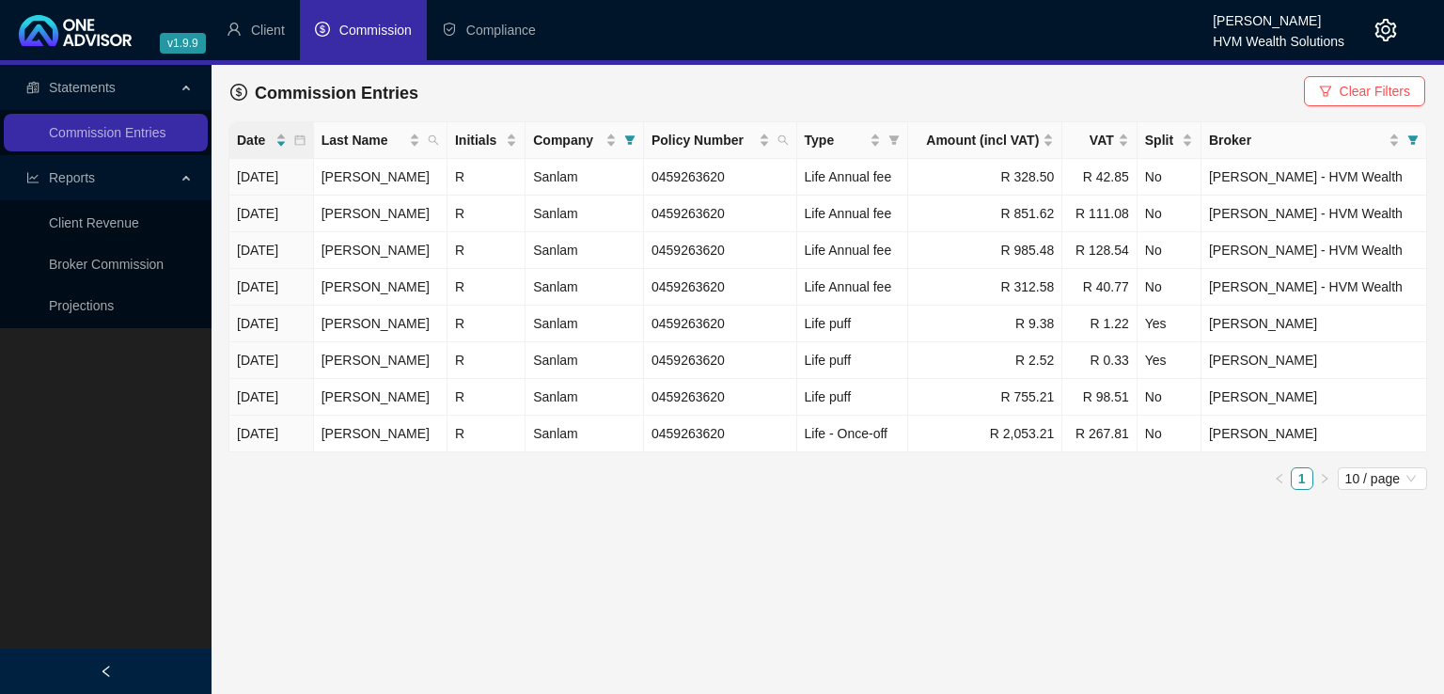
drag, startPoint x: 1429, startPoint y: 248, endPoint x: 1430, endPoint y: 284, distance: 35.7
click at [1429, 284] on div "Commission Entries Clear Filters Date Last Name Initials Company Policy Number …" at bounding box center [828, 285] width 1233 height 440
click at [1412, 480] on span "10 / page" at bounding box center [1383, 478] width 74 height 21
click at [1403, 537] on div "20 / page" at bounding box center [1384, 542] width 62 height 21
drag, startPoint x: 755, startPoint y: 174, endPoint x: 649, endPoint y: 173, distance: 106.3
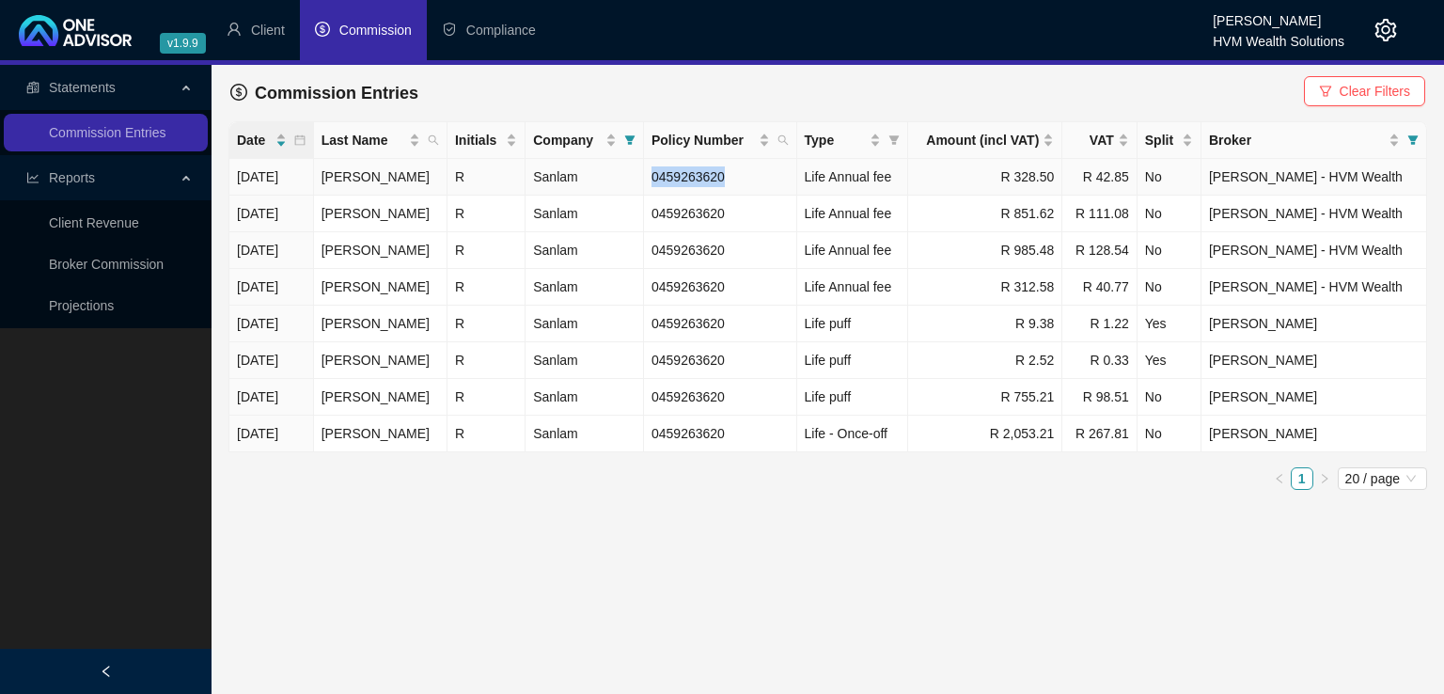
click at [649, 173] on td "0459263620" at bounding box center [720, 177] width 153 height 37
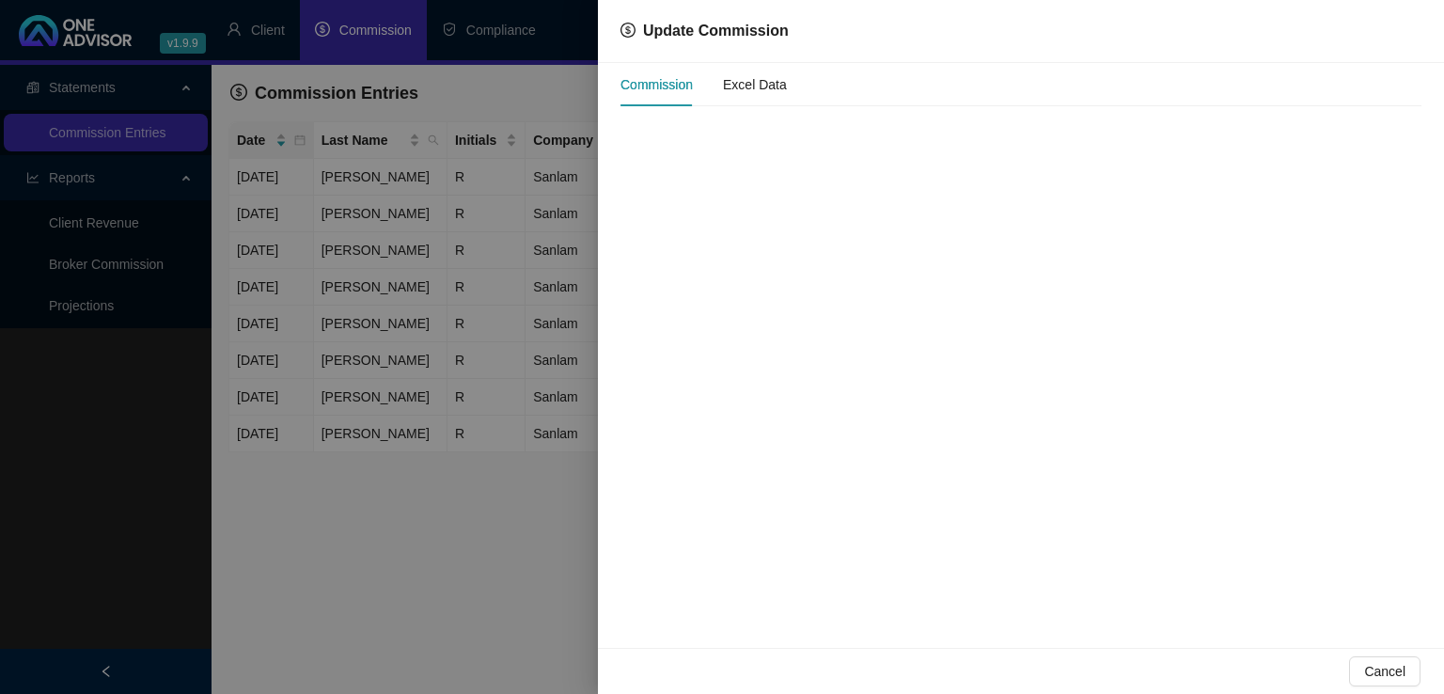
click at [495, 527] on div at bounding box center [722, 347] width 1444 height 694
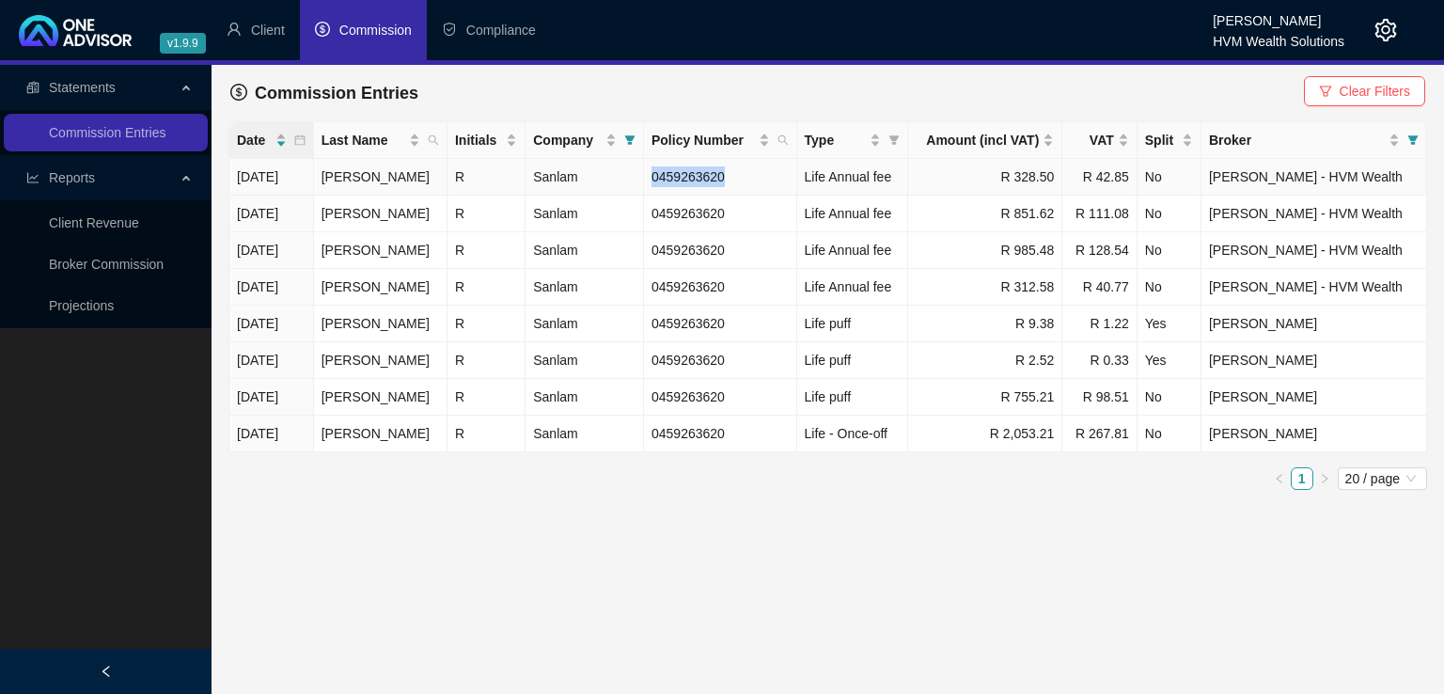
drag, startPoint x: 740, startPoint y: 170, endPoint x: 655, endPoint y: 174, distance: 85.7
click at [655, 174] on td "0459263620" at bounding box center [720, 177] width 153 height 37
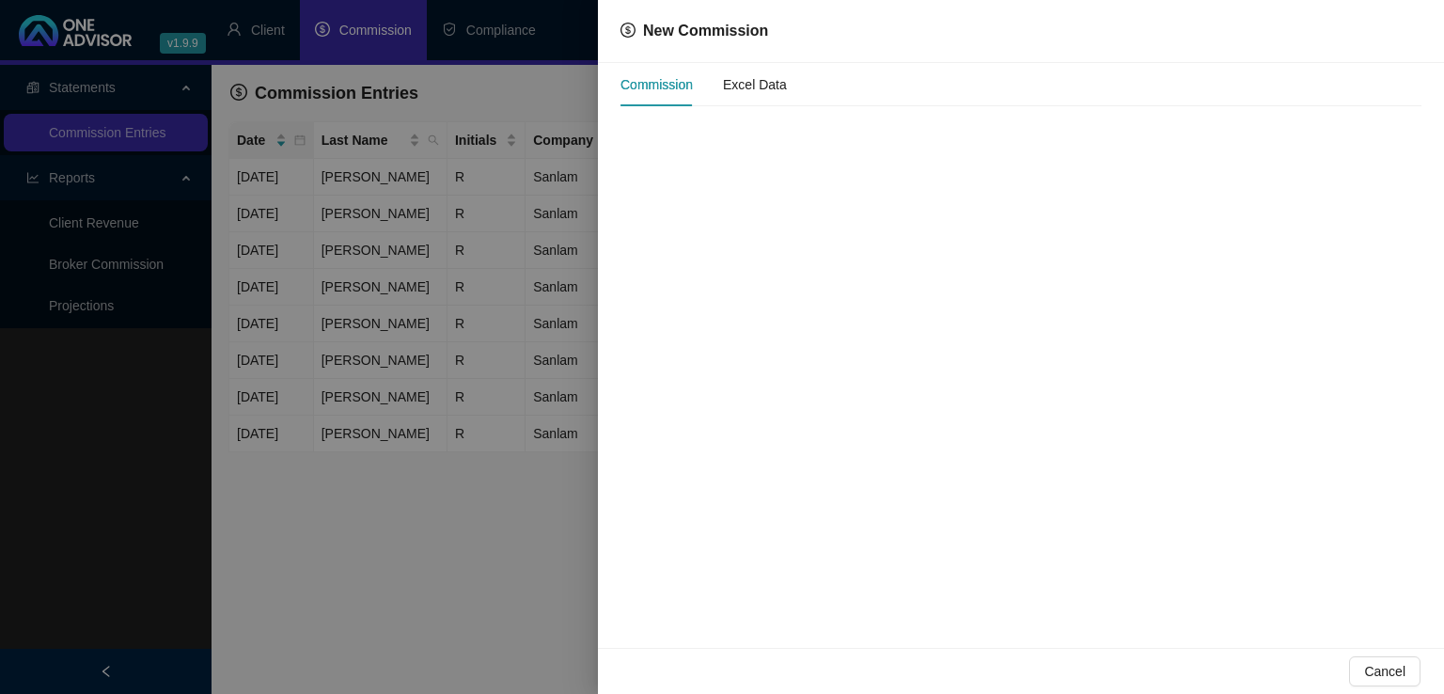
click at [497, 595] on div at bounding box center [722, 347] width 1444 height 694
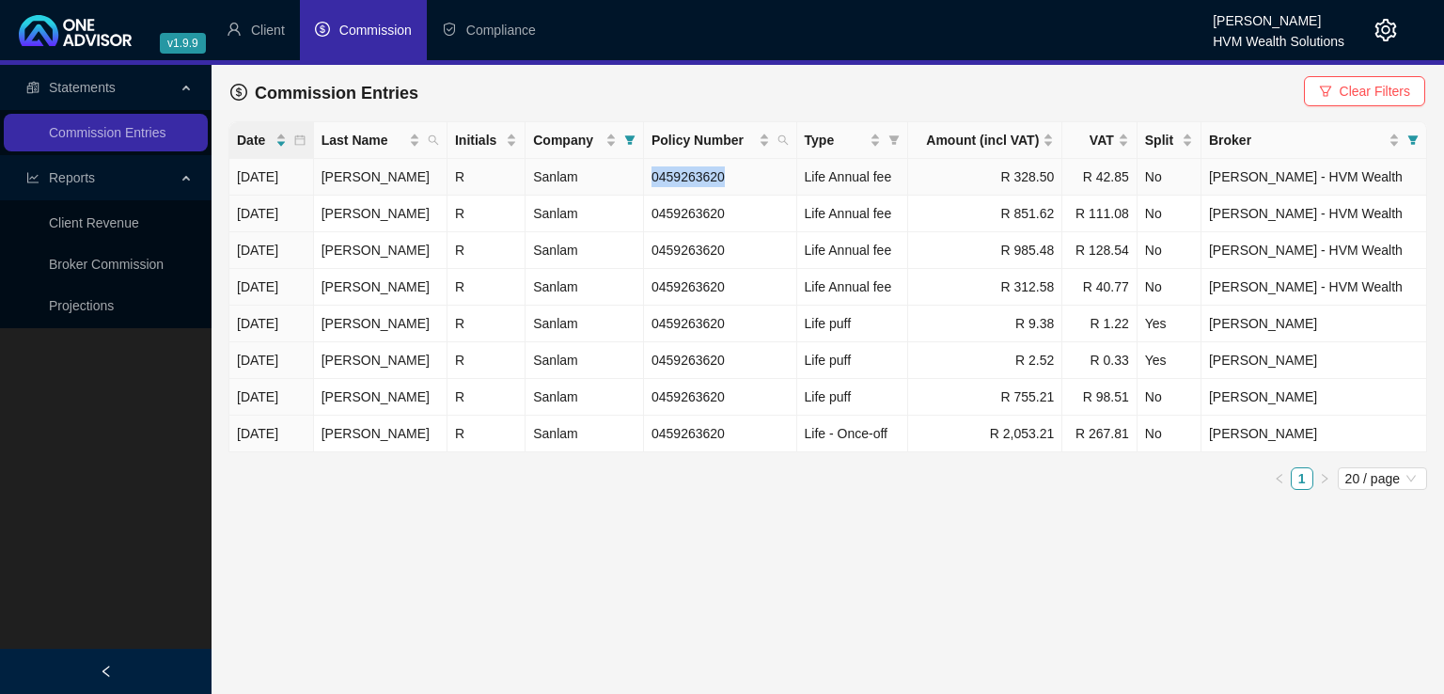
drag, startPoint x: 732, startPoint y: 178, endPoint x: 655, endPoint y: 180, distance: 77.1
click at [655, 180] on td "0459263620" at bounding box center [720, 177] width 153 height 37
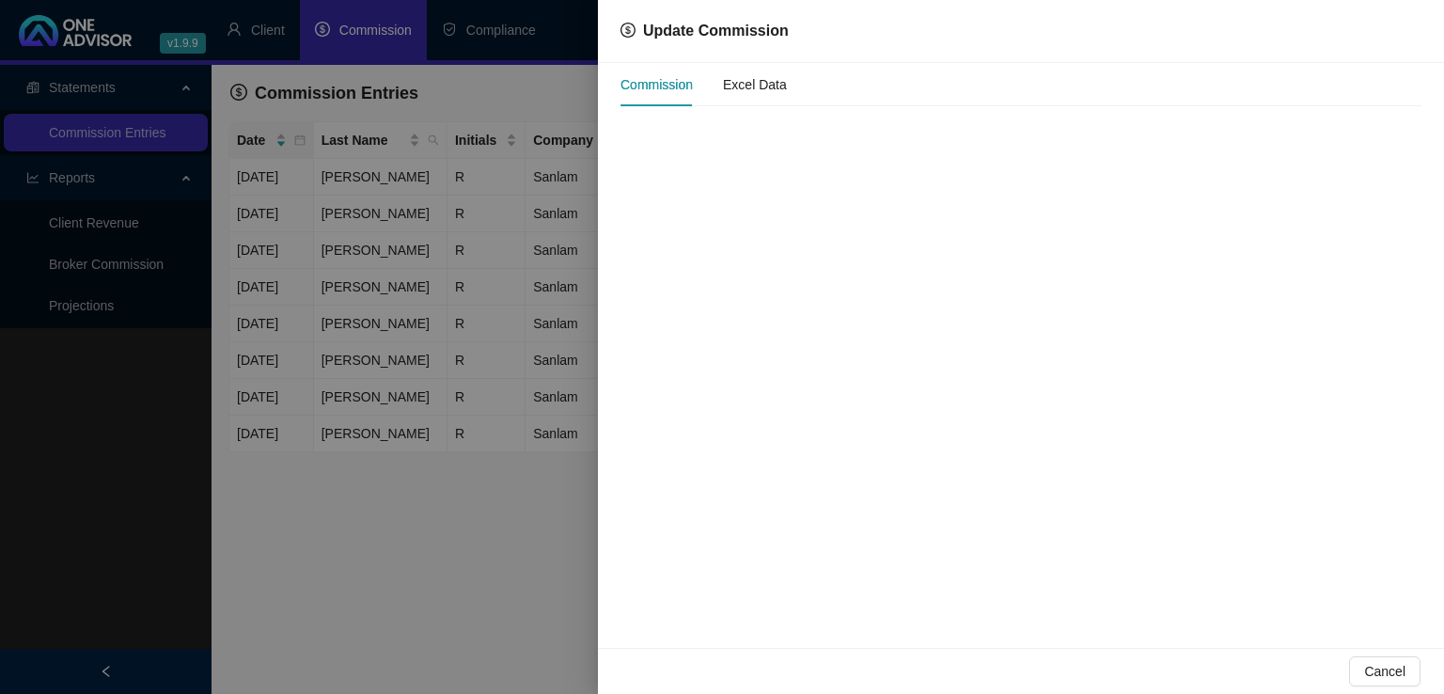
drag, startPoint x: 655, startPoint y: 180, endPoint x: 481, endPoint y: 481, distance: 347.9
click at [481, 481] on div at bounding box center [722, 347] width 1444 height 694
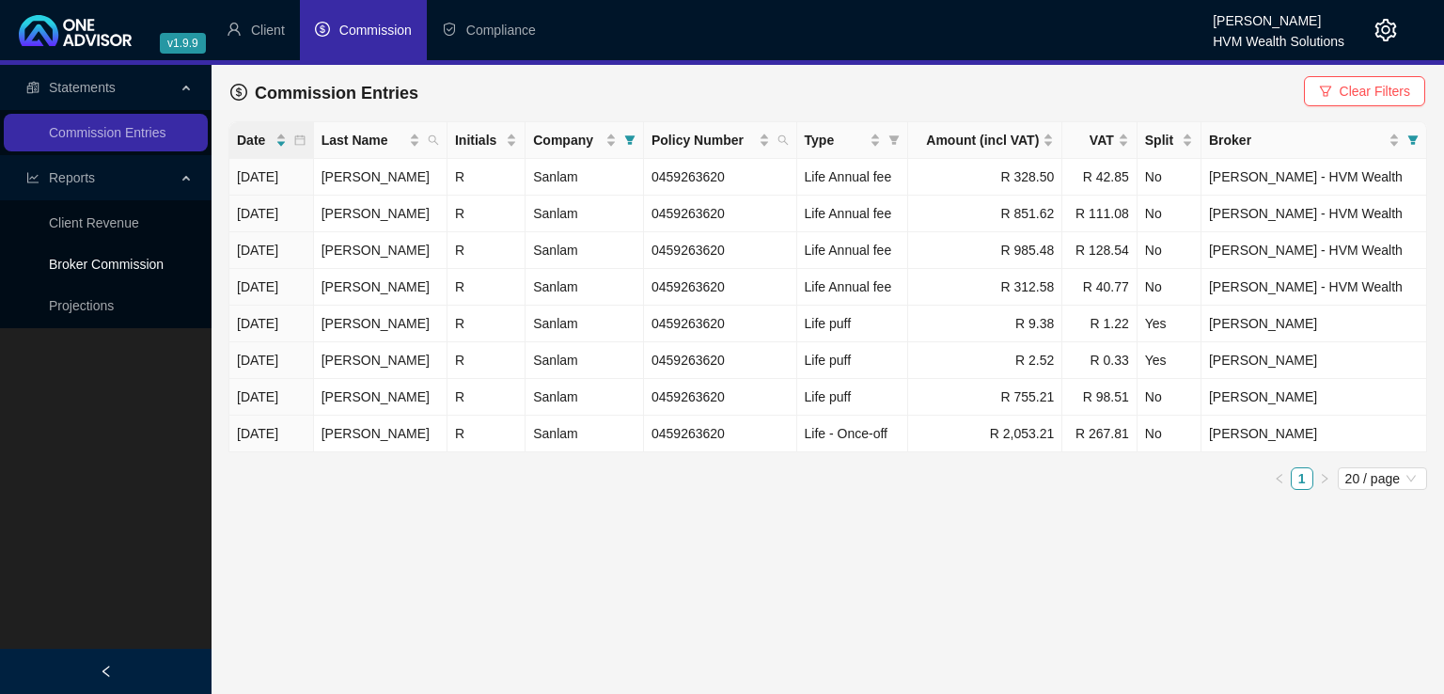
click at [101, 257] on link "Broker Commission" at bounding box center [106, 264] width 115 height 15
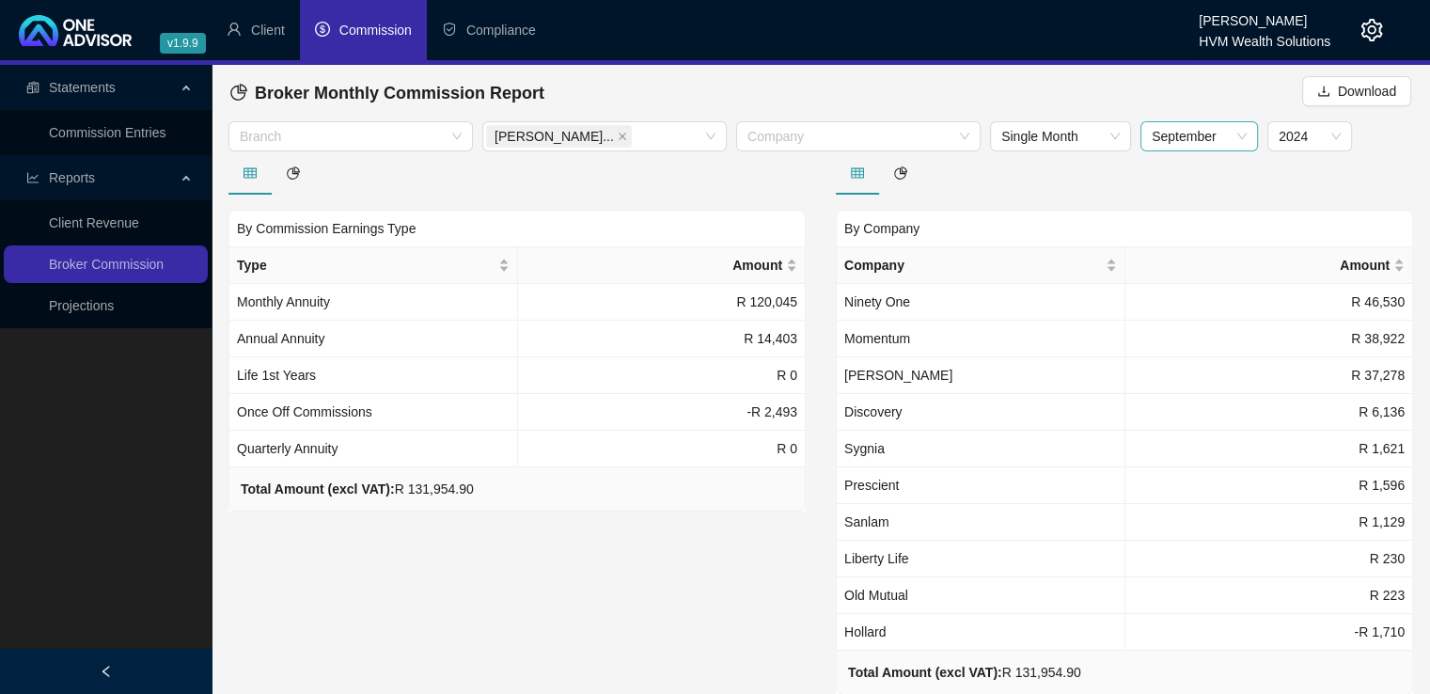
click at [1243, 134] on span "September" at bounding box center [1199, 136] width 95 height 28
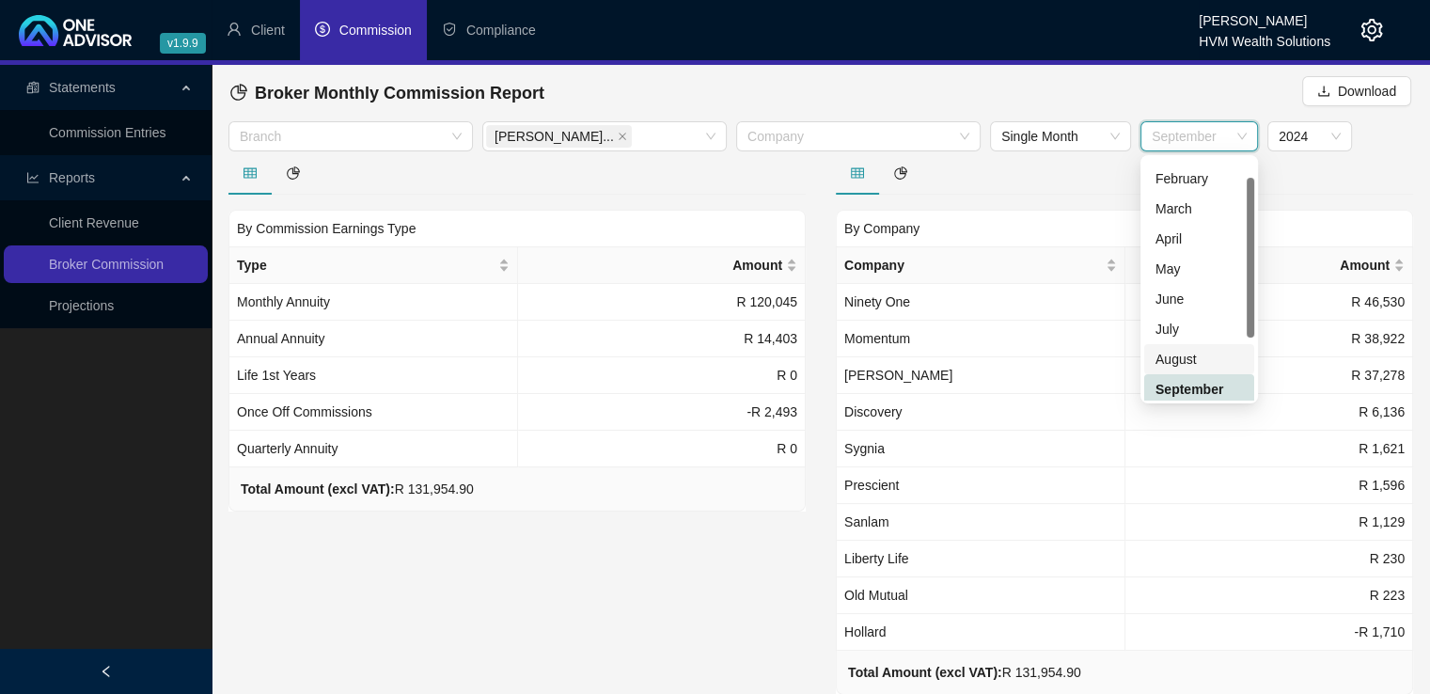
scroll to position [28, 0]
click at [1253, 322] on div at bounding box center [1251, 258] width 8 height 160
click at [1175, 331] on div "July" at bounding box center [1199, 326] width 87 height 21
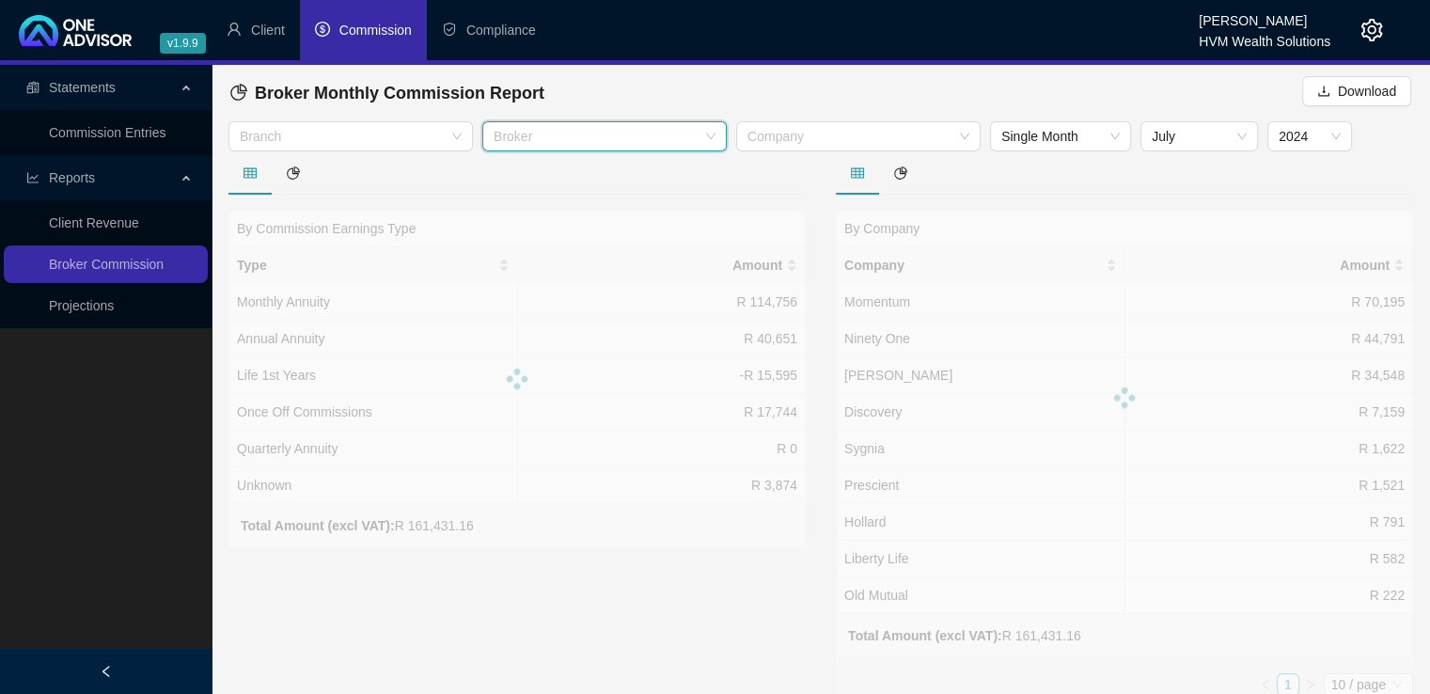
click at [648, 136] on div at bounding box center [594, 137] width 217 height 14
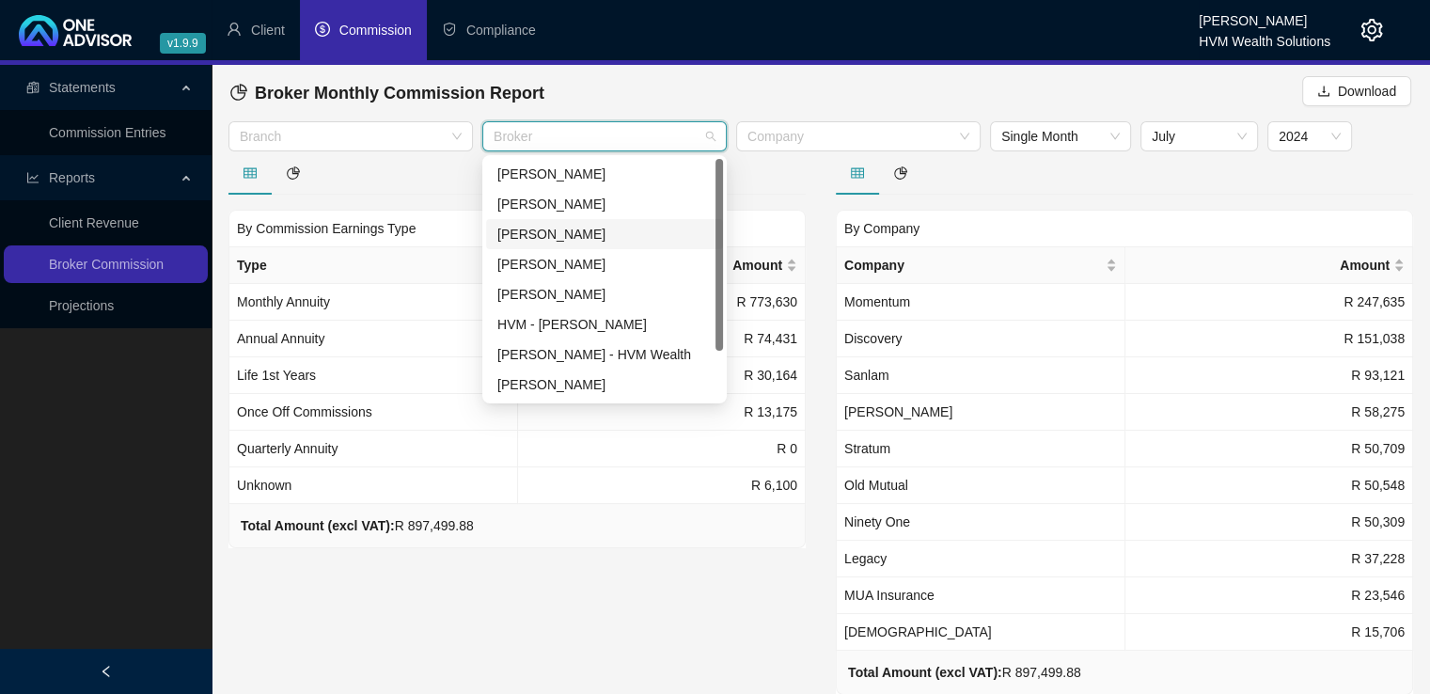
click at [651, 232] on div "[PERSON_NAME]" at bounding box center [604, 234] width 214 height 21
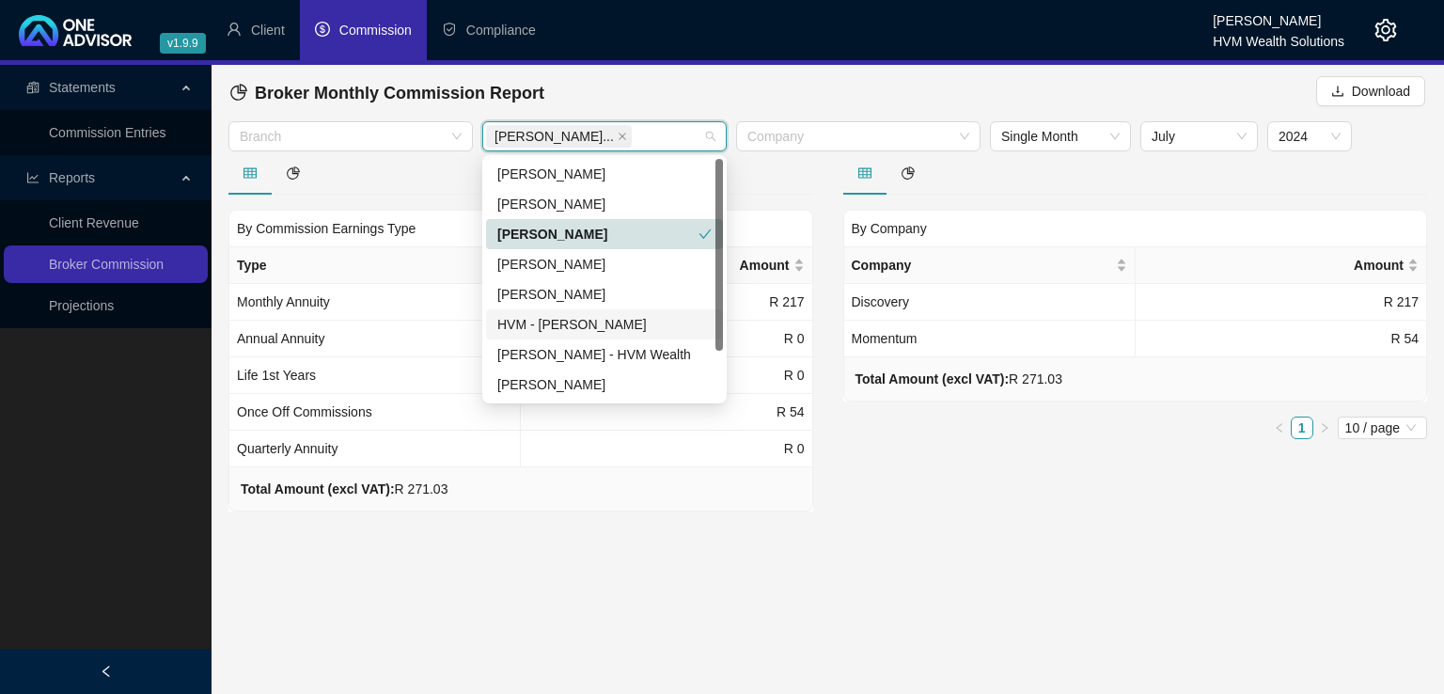
drag, startPoint x: 1060, startPoint y: 544, endPoint x: 1072, endPoint y: 487, distance: 57.7
click at [1060, 544] on main "Statements Commission Entries Reports Client Revenue Broker Commission Projecti…" at bounding box center [722, 379] width 1444 height 629
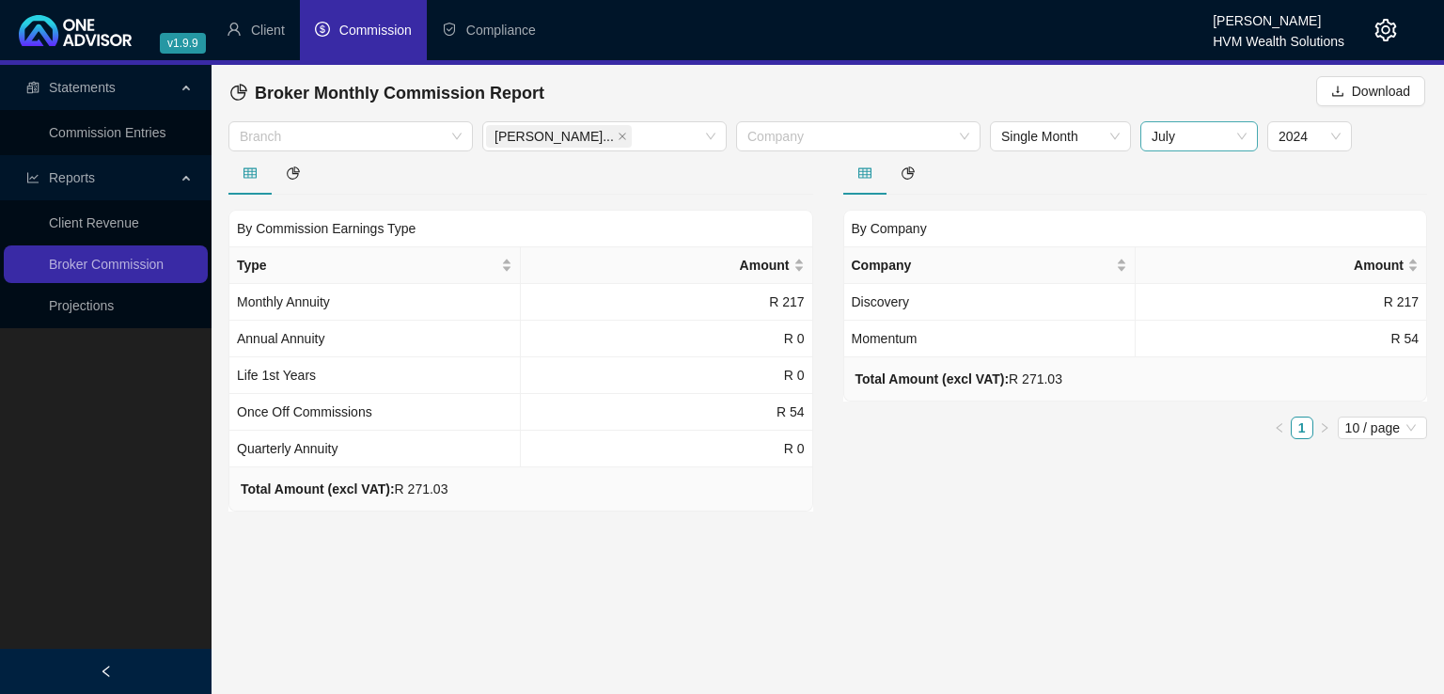
click at [1201, 134] on span "July" at bounding box center [1199, 136] width 95 height 28
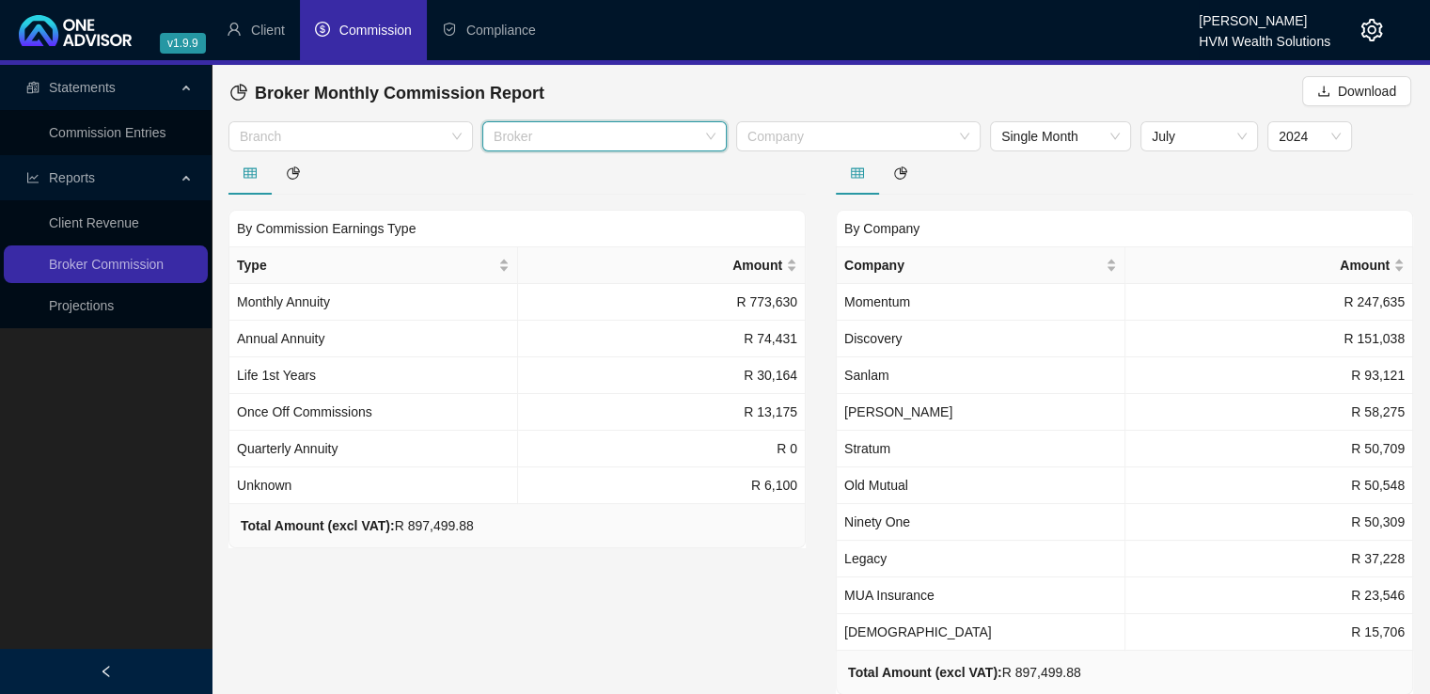
click at [712, 136] on div "Broker" at bounding box center [604, 136] width 245 height 30
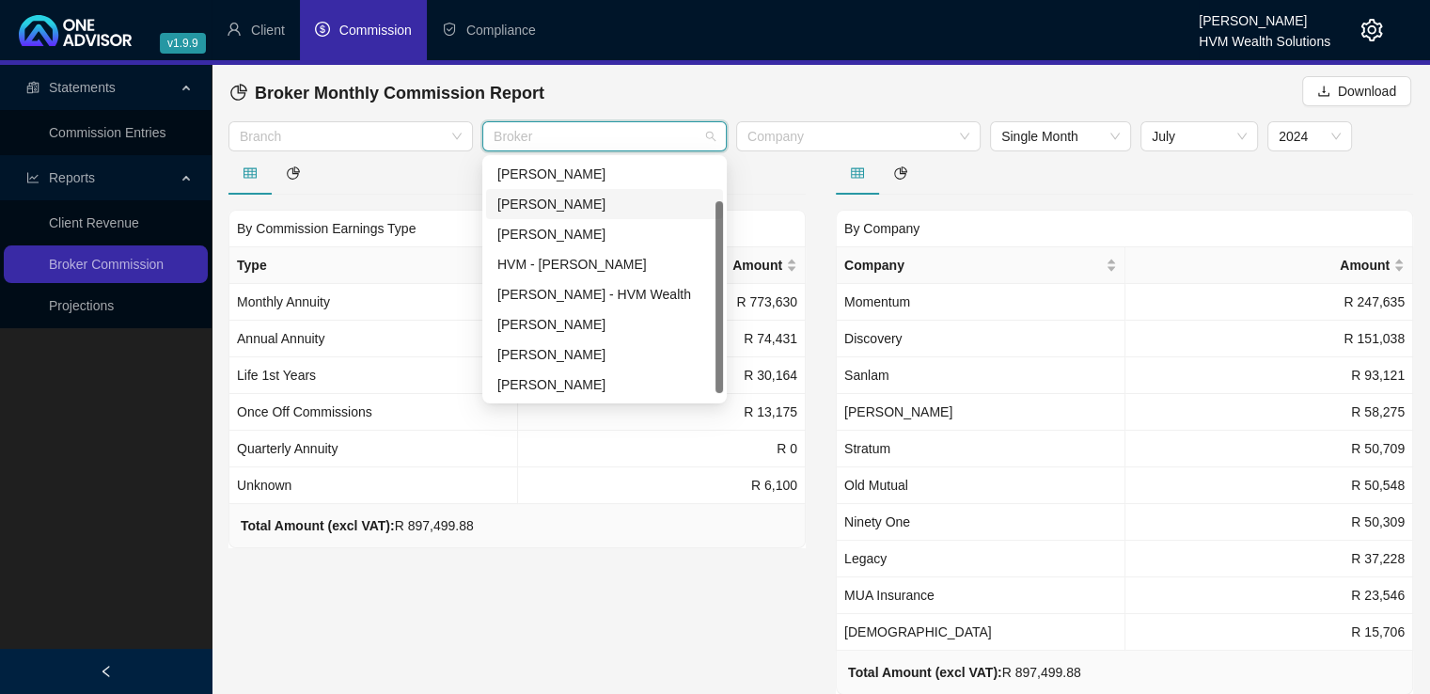
scroll to position [0, 0]
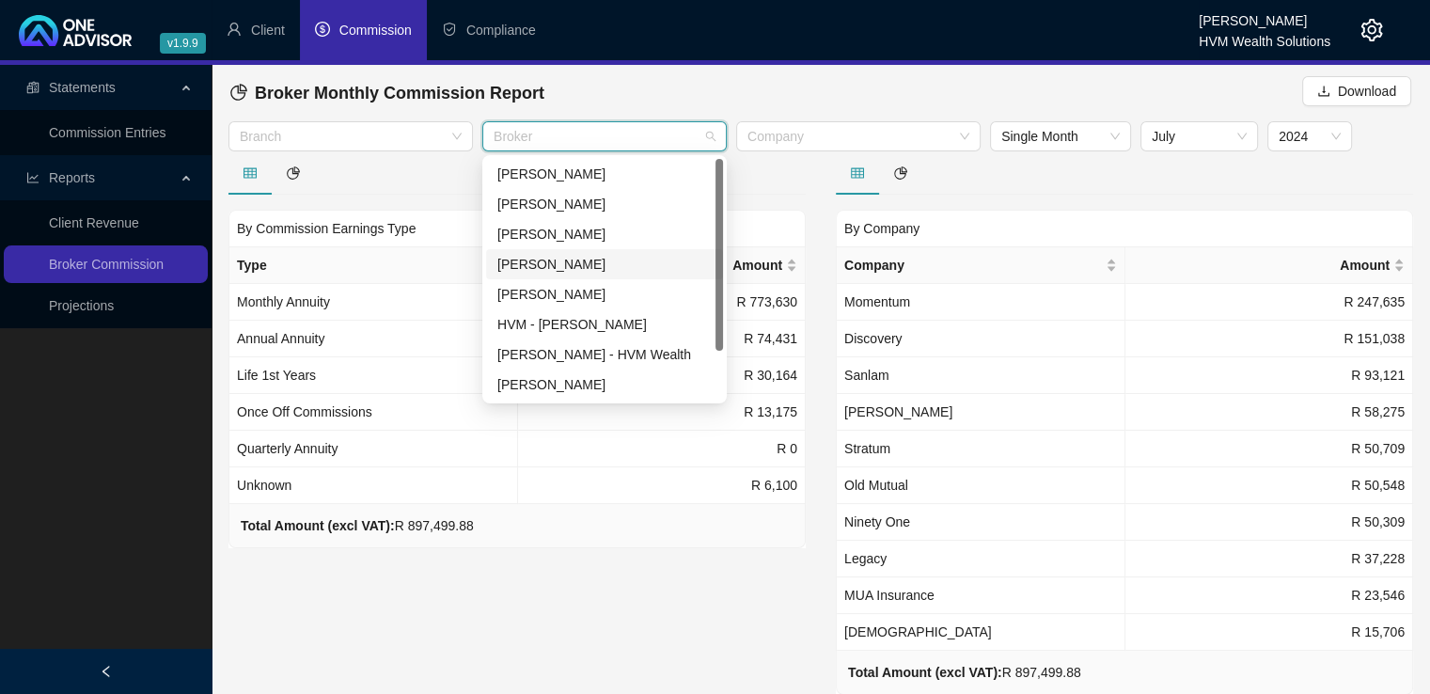
drag, startPoint x: 718, startPoint y: 253, endPoint x: 729, endPoint y: 226, distance: 29.2
click at [729, 226] on body "v1.9.9 [PERSON_NAME] HVM Wealth Solutions Client Commission Compliance Statemen…" at bounding box center [715, 347] width 1430 height 694
click at [670, 358] on div "[PERSON_NAME] - HVM Wealth" at bounding box center [604, 354] width 214 height 21
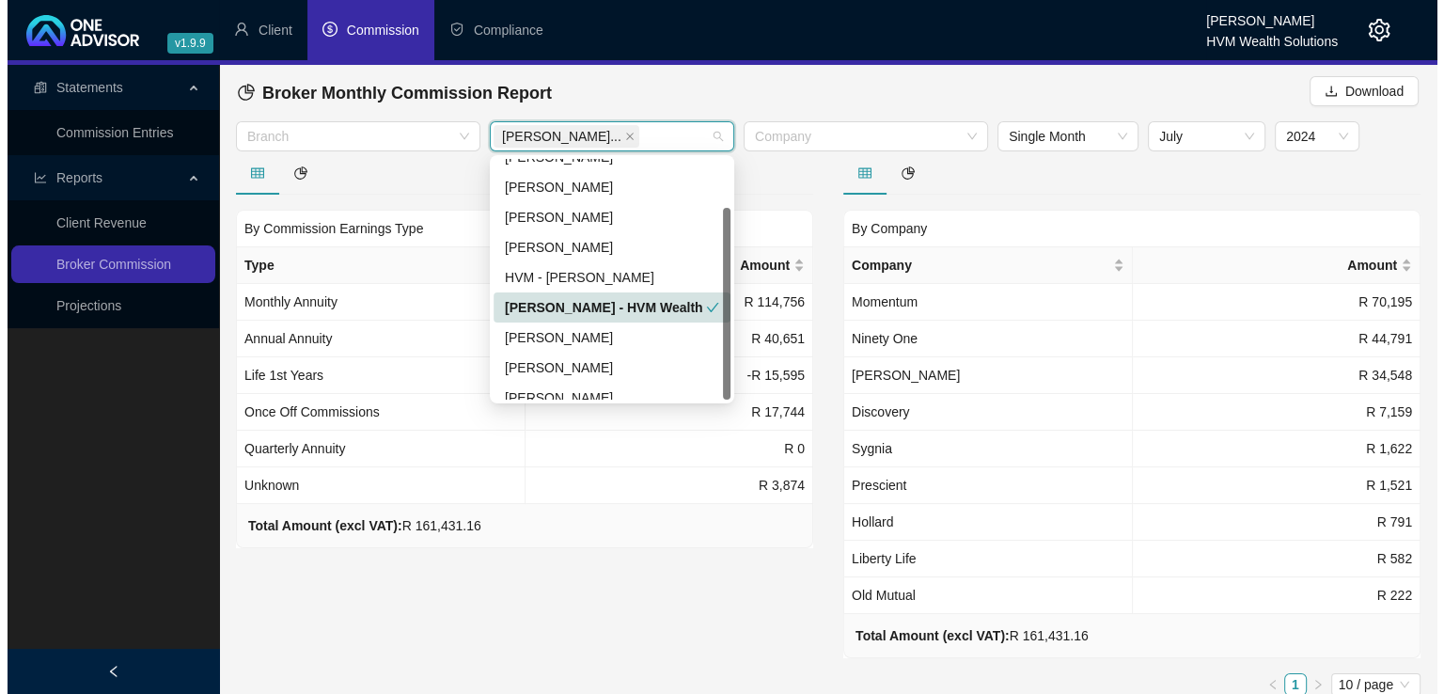
scroll to position [60, 0]
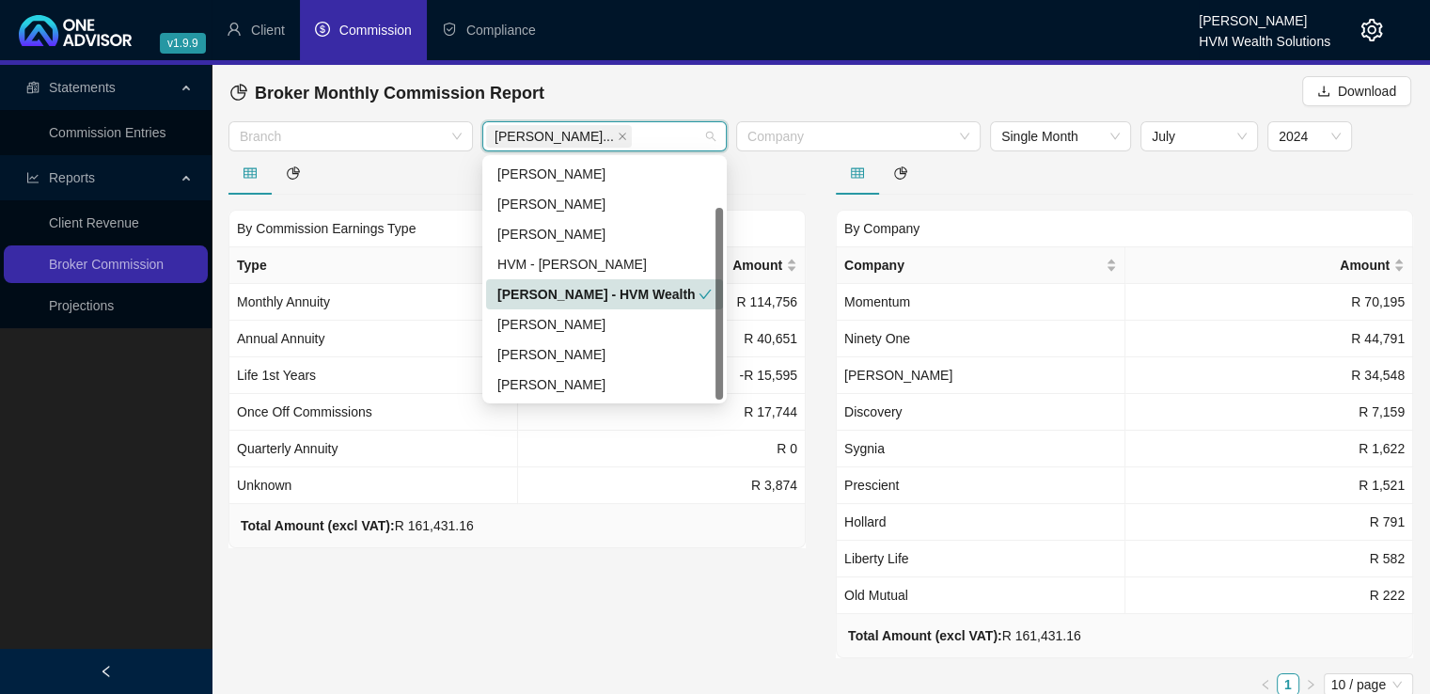
drag, startPoint x: 722, startPoint y: 328, endPoint x: 716, endPoint y: 398, distance: 69.9
click at [716, 398] on div at bounding box center [720, 304] width 8 height 192
click at [722, 612] on div "By Commission Earnings Type Type Amount Monthly Annuity R 114,756 Annual Annuit…" at bounding box center [516, 431] width 607 height 560
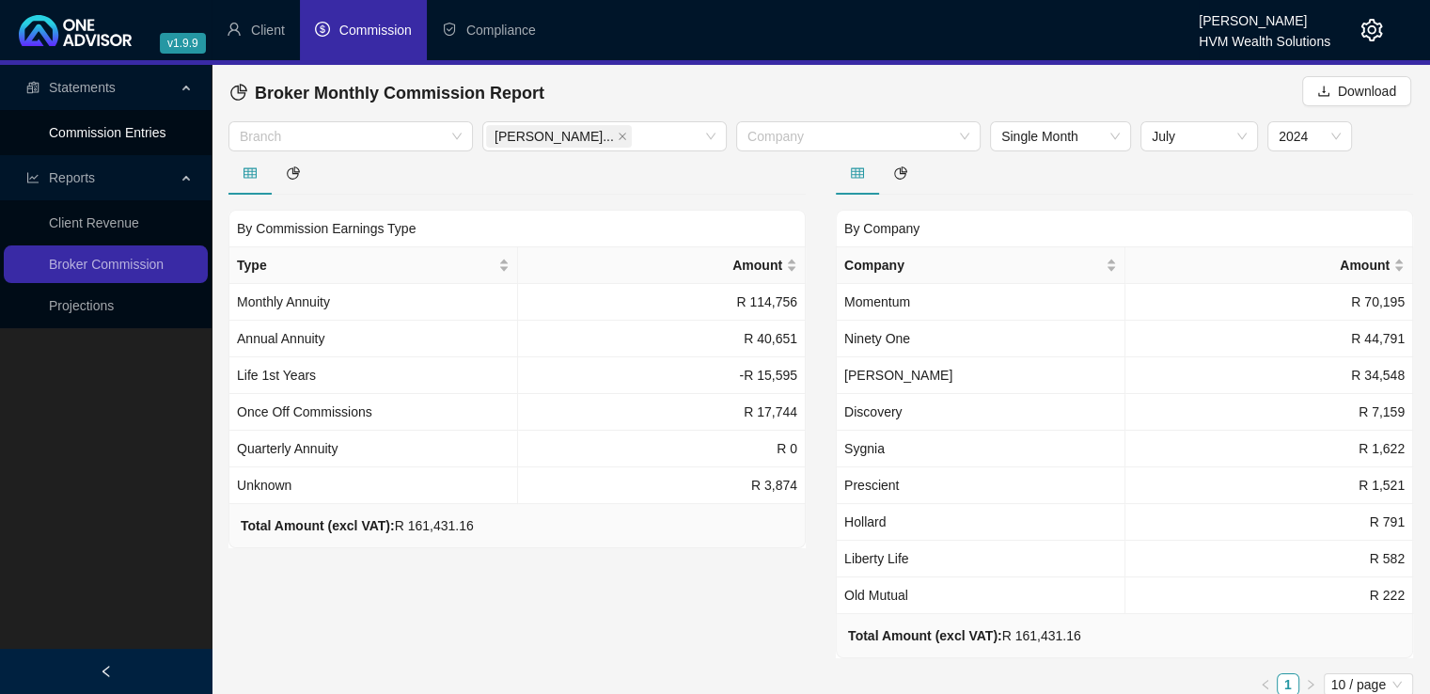
click at [143, 140] on link "Commission Entries" at bounding box center [107, 132] width 117 height 15
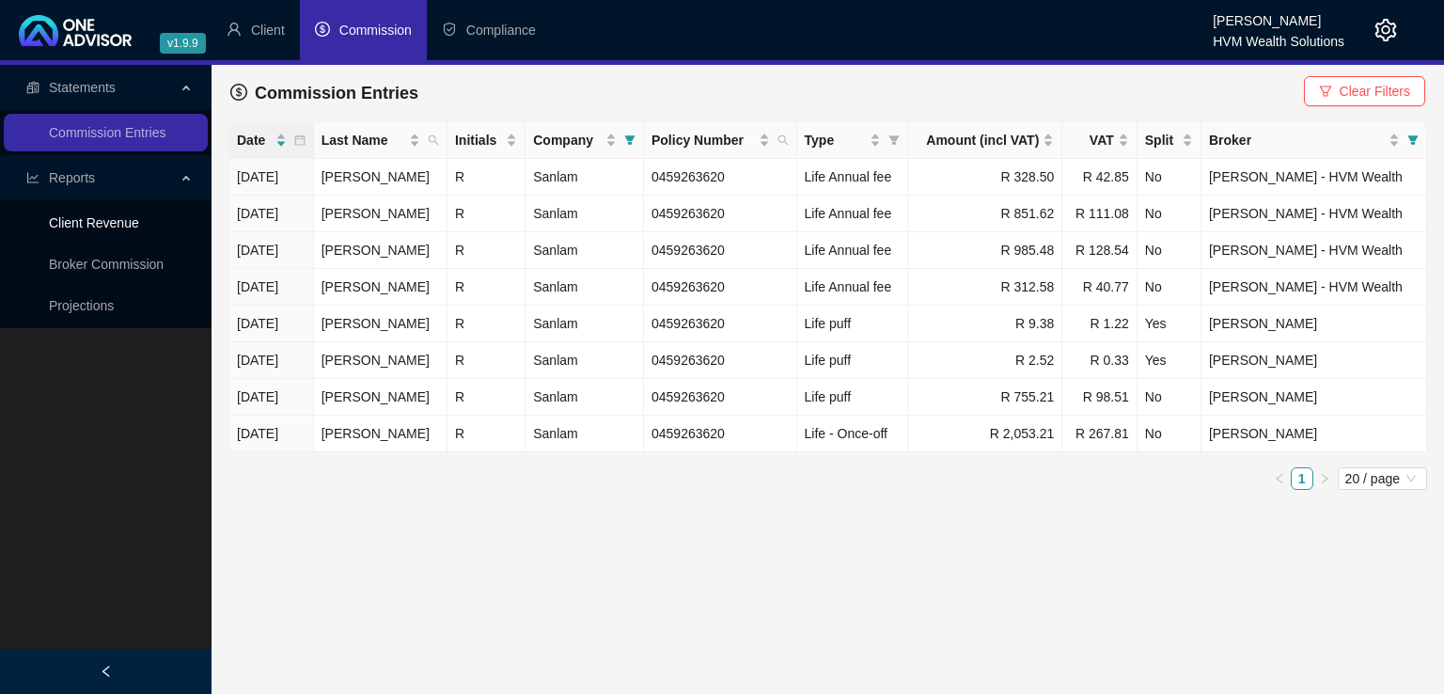
click at [80, 215] on link "Client Revenue" at bounding box center [94, 222] width 90 height 15
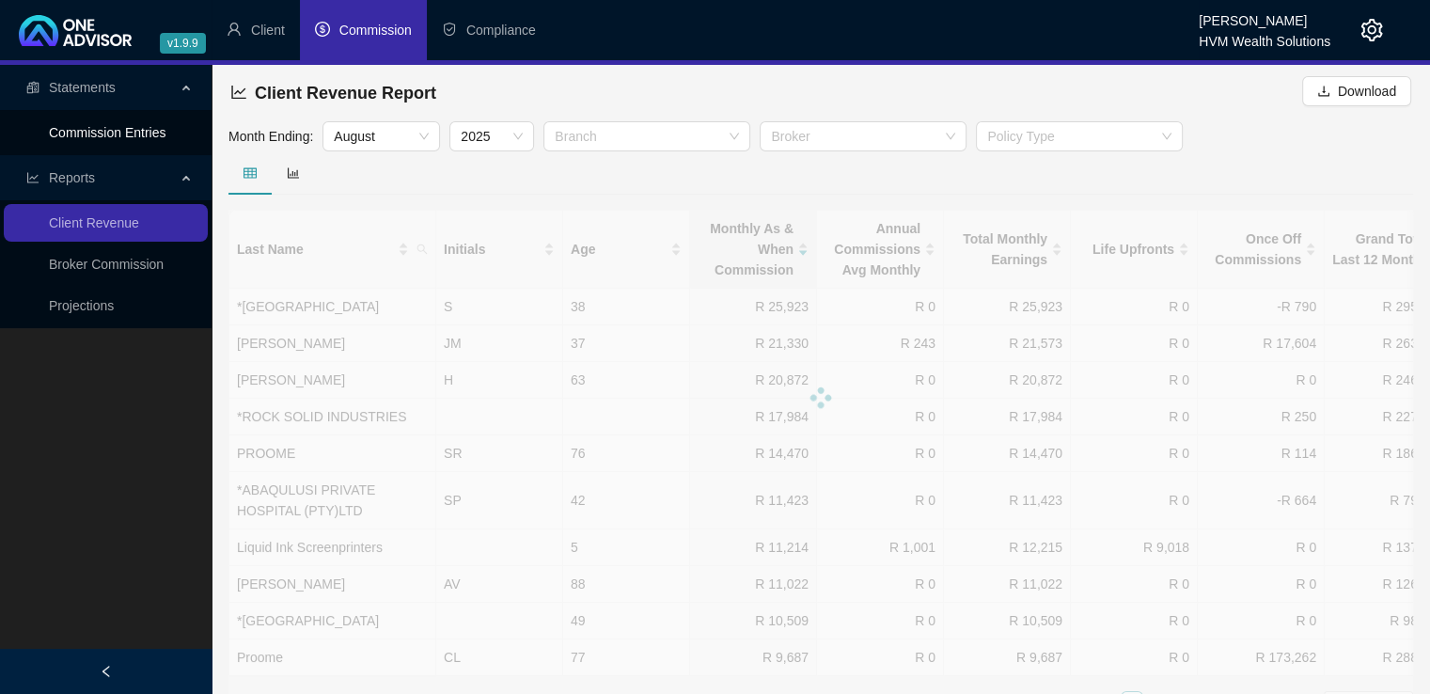
click at [115, 132] on link "Commission Entries" at bounding box center [107, 132] width 117 height 15
